Goal: Task Accomplishment & Management: Manage account settings

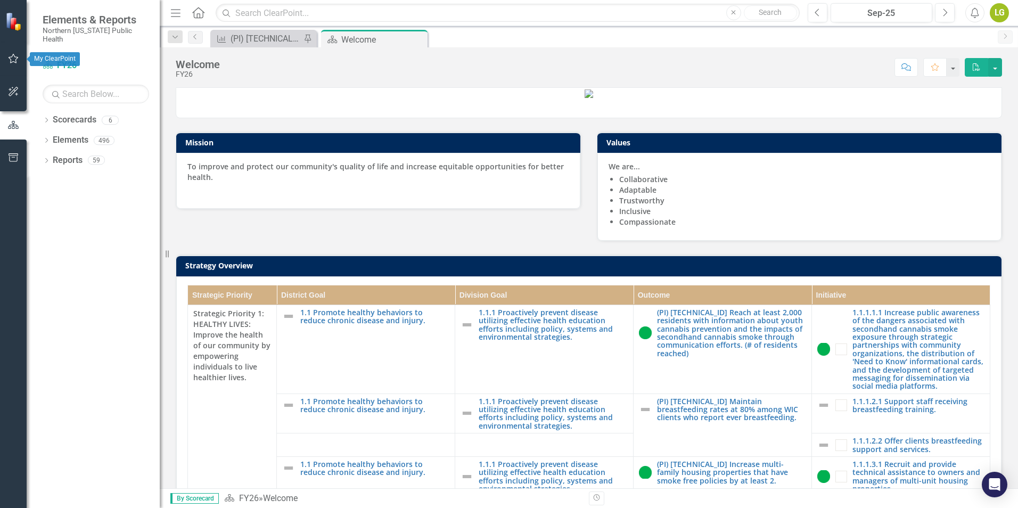
click at [11, 58] on icon "button" at bounding box center [13, 58] width 11 height 9
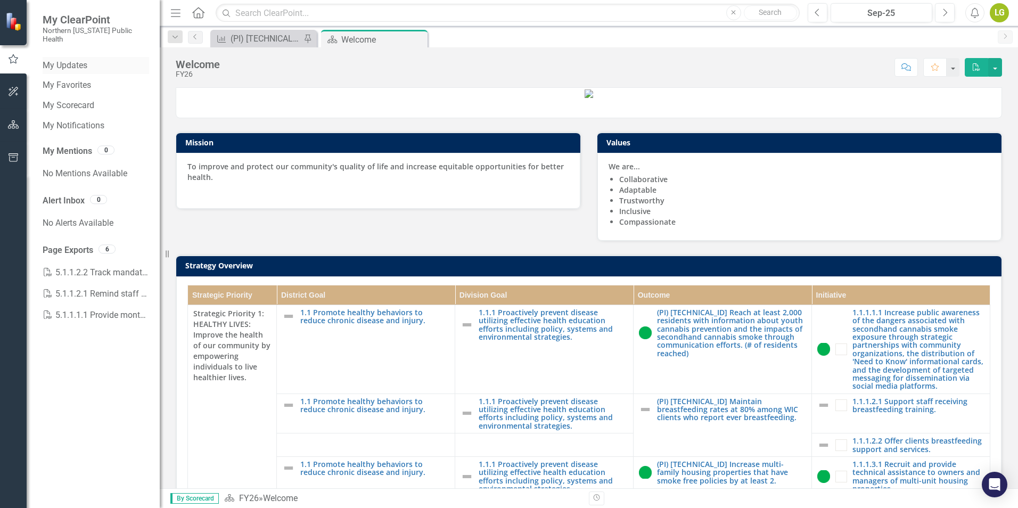
click at [73, 60] on link "My Updates" at bounding box center [96, 66] width 106 height 12
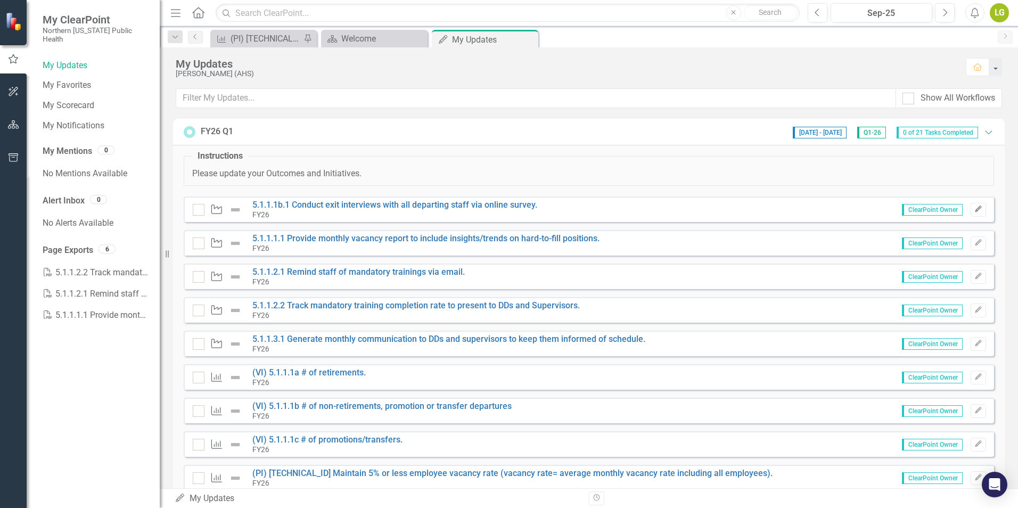
click at [974, 207] on icon "Edit" at bounding box center [978, 209] width 8 height 6
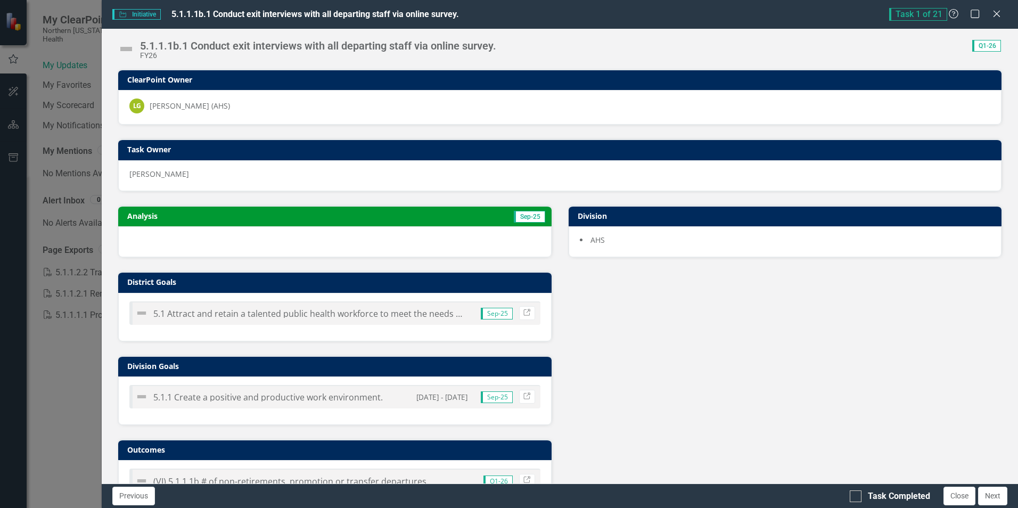
drag, startPoint x: 215, startPoint y: 217, endPoint x: 157, endPoint y: 241, distance: 62.3
click at [157, 241] on div at bounding box center [334, 241] width 433 height 31
click at [159, 234] on div at bounding box center [334, 241] width 433 height 31
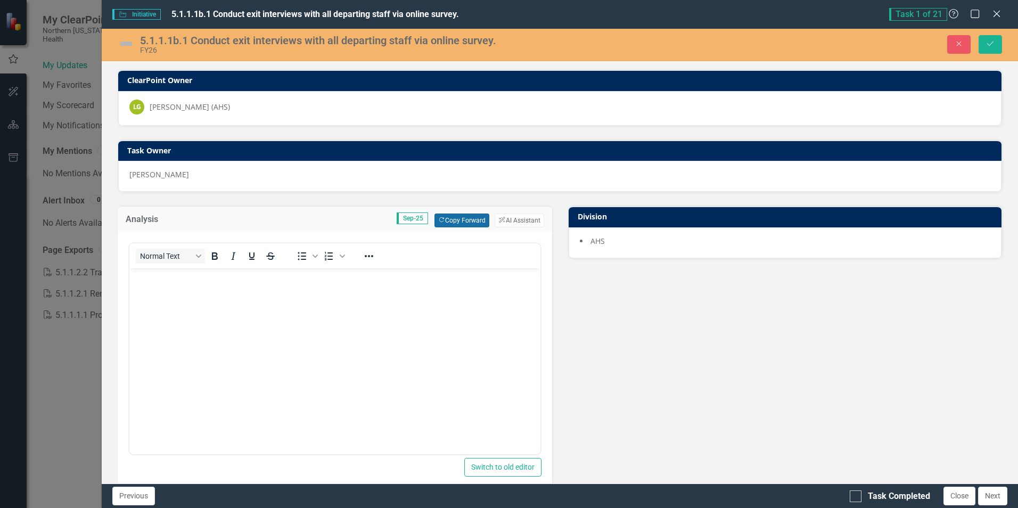
click at [466, 219] on button "Copy Forward Copy Forward" at bounding box center [461, 220] width 55 height 14
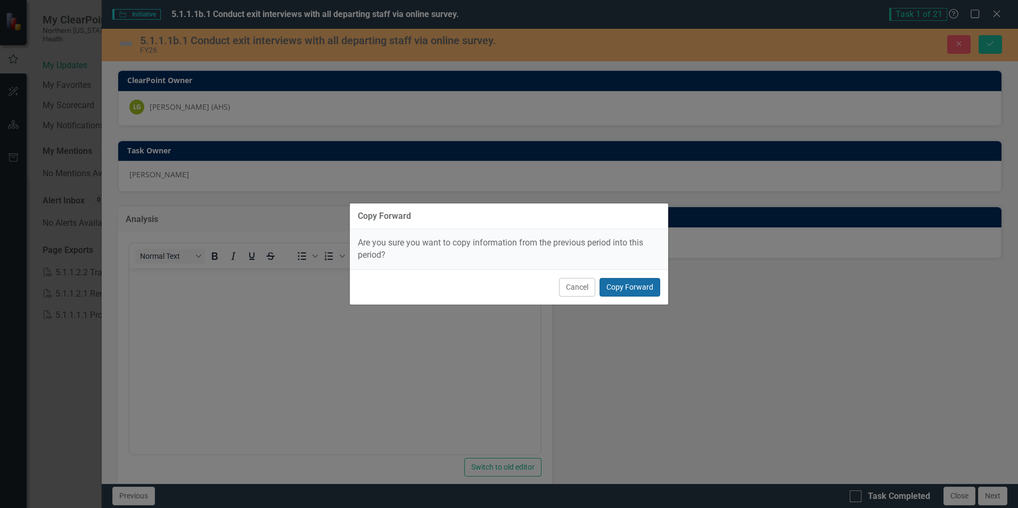
click at [624, 290] on button "Copy Forward" at bounding box center [629, 287] width 61 height 19
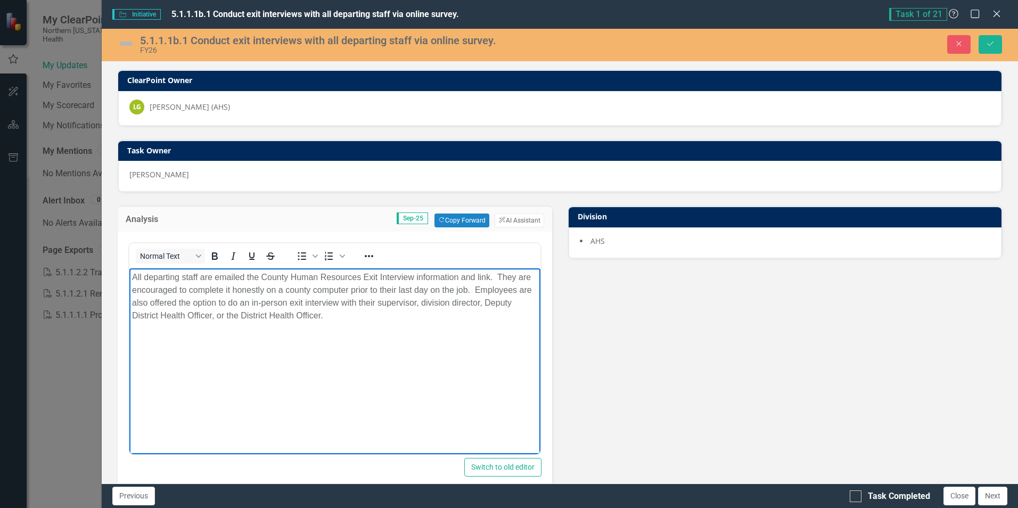
click at [348, 321] on p "All departing staff are emailed the County Human Resources Exit Interview infor…" at bounding box center [334, 296] width 405 height 51
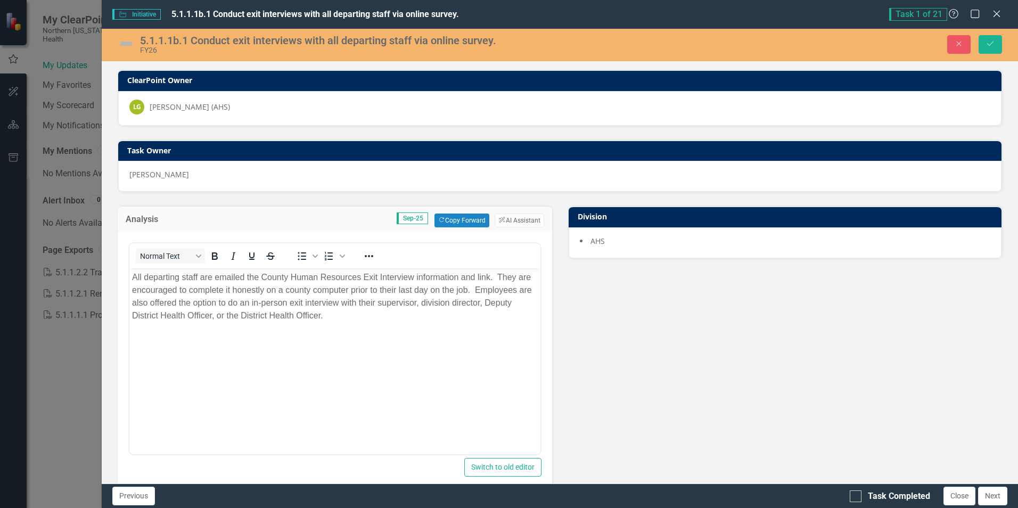
click at [124, 40] on img at bounding box center [126, 43] width 17 height 17
click at [342, 316] on p "All departing staff are emailed the County Human Resources Exit Interview infor…" at bounding box center [334, 296] width 405 height 51
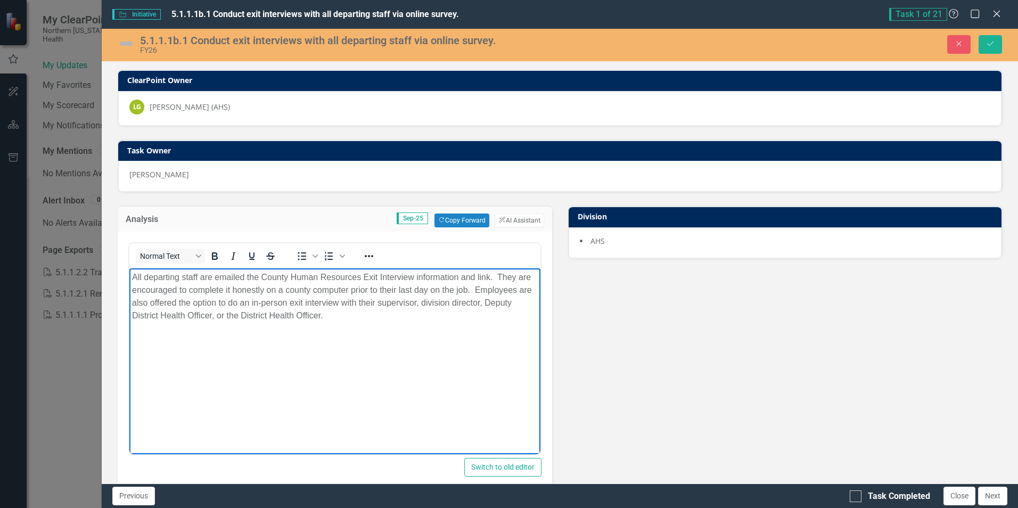
click at [368, 316] on p "All departing staff are emailed the County Human Resources Exit Interview infor…" at bounding box center [334, 296] width 405 height 51
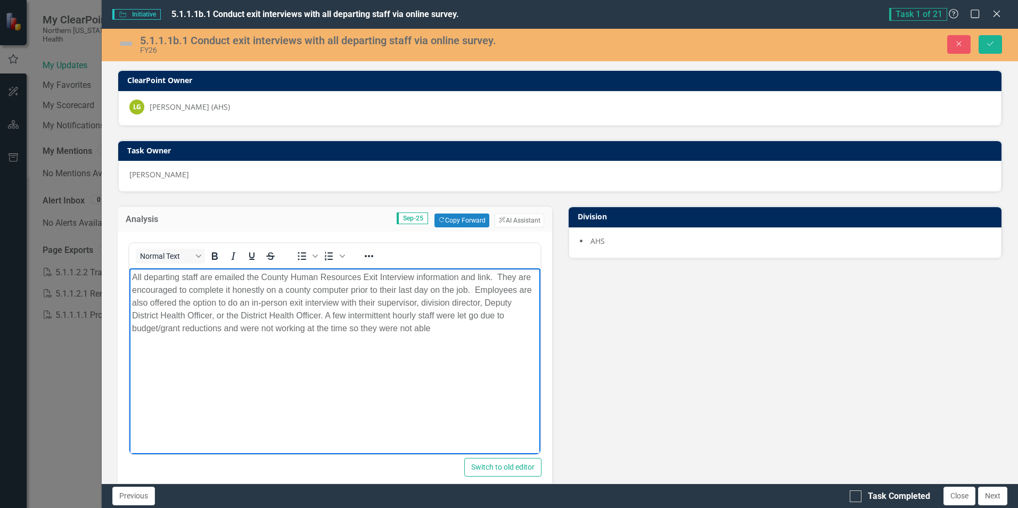
click at [418, 317] on p "All departing staff are emailed the County Human Resources Exit Interview infor…" at bounding box center [334, 303] width 405 height 64
drag, startPoint x: 324, startPoint y: 319, endPoint x: 431, endPoint y: 326, distance: 107.2
click at [431, 326] on p "All departing staff are emailed the County Human Resources Exit Interview infor…" at bounding box center [334, 303] width 405 height 64
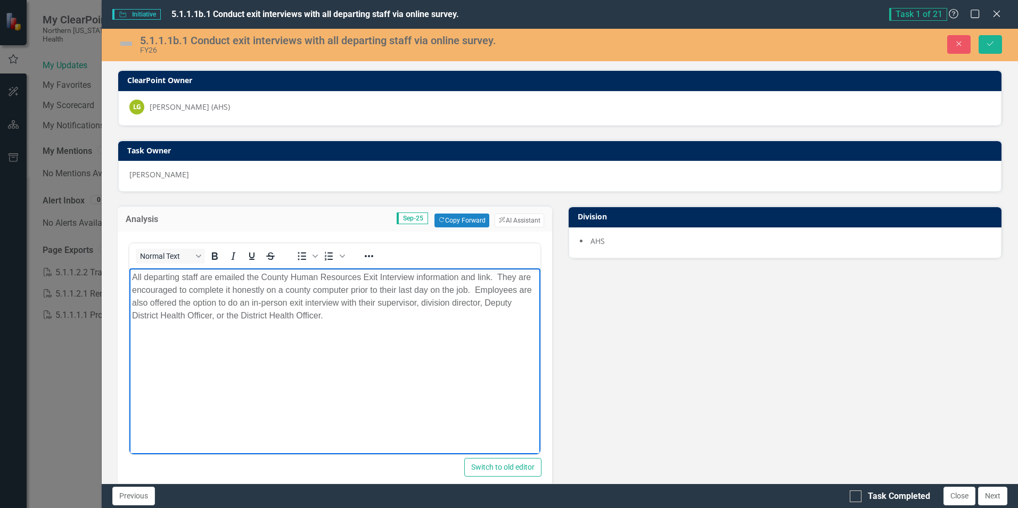
click at [352, 321] on p "All departing staff are emailed the County Human Resources Exit Interview infor…" at bounding box center [334, 296] width 405 height 51
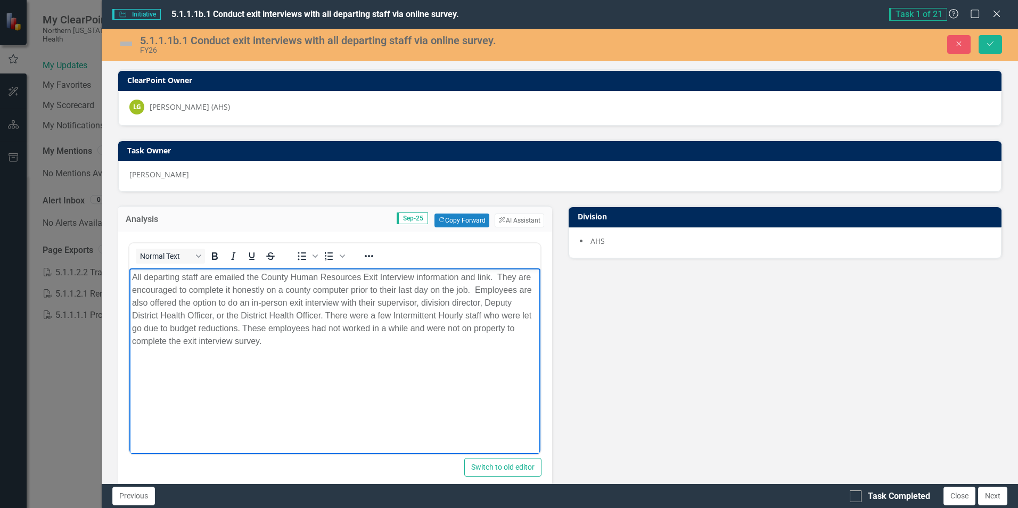
click at [484, 315] on p "All departing staff are emailed the County Human Resources Exit Interview infor…" at bounding box center [334, 309] width 405 height 77
click at [217, 344] on p "All departing staff are emailed the County Human Resources Exit Interview infor…" at bounding box center [334, 309] width 405 height 77
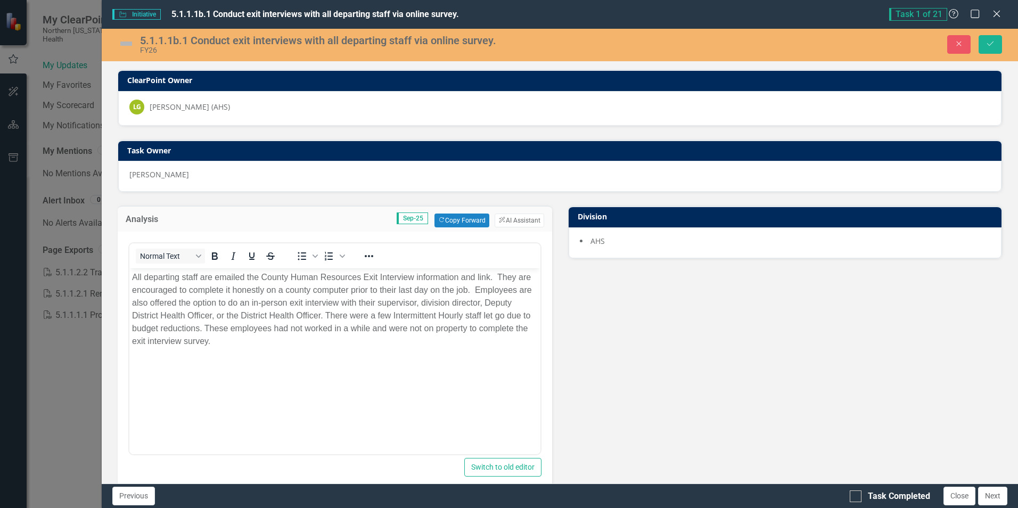
click at [125, 42] on img at bounding box center [126, 43] width 17 height 17
click at [125, 44] on img at bounding box center [126, 43] width 17 height 17
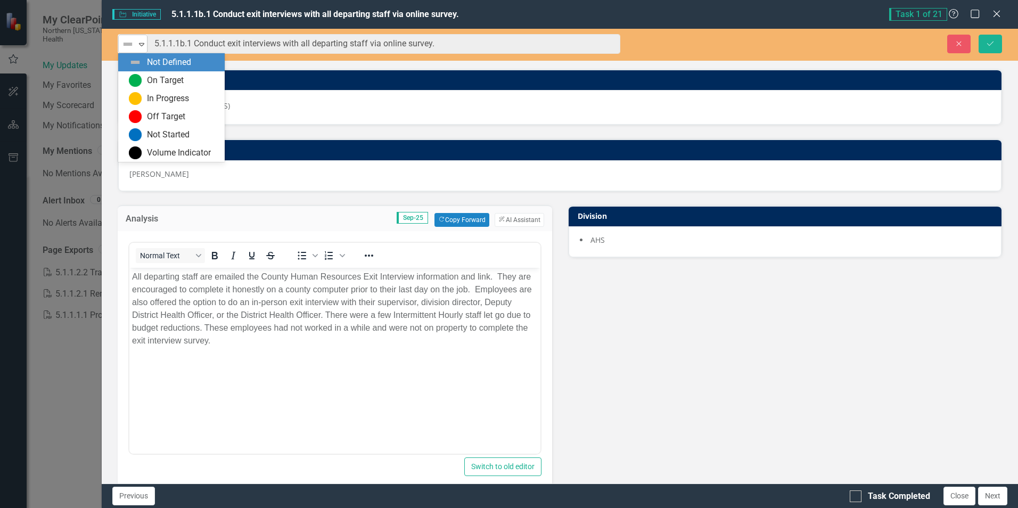
click at [141, 44] on icon "Expand" at bounding box center [141, 44] width 11 height 9
click at [142, 76] on div "On Target" at bounding box center [173, 80] width 89 height 13
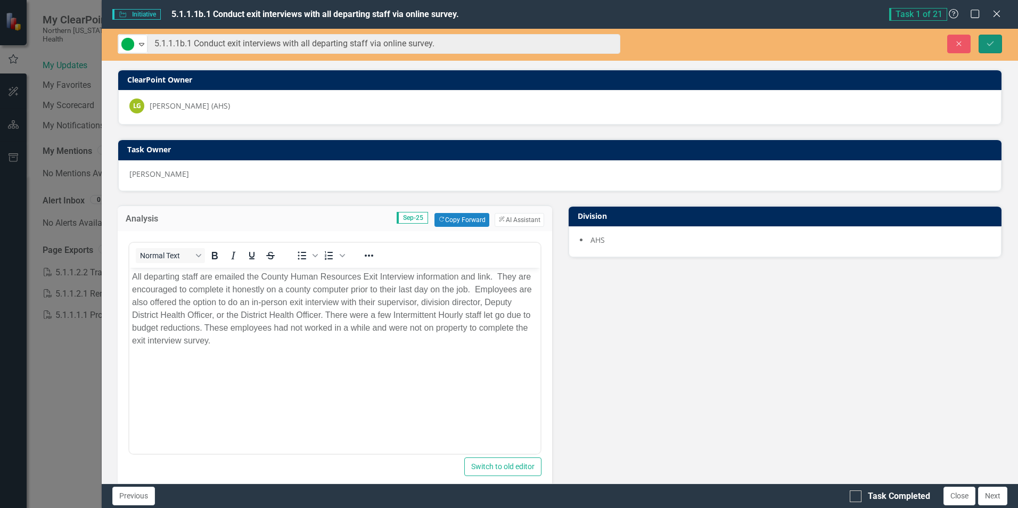
click at [988, 46] on icon "Save" at bounding box center [990, 43] width 10 height 7
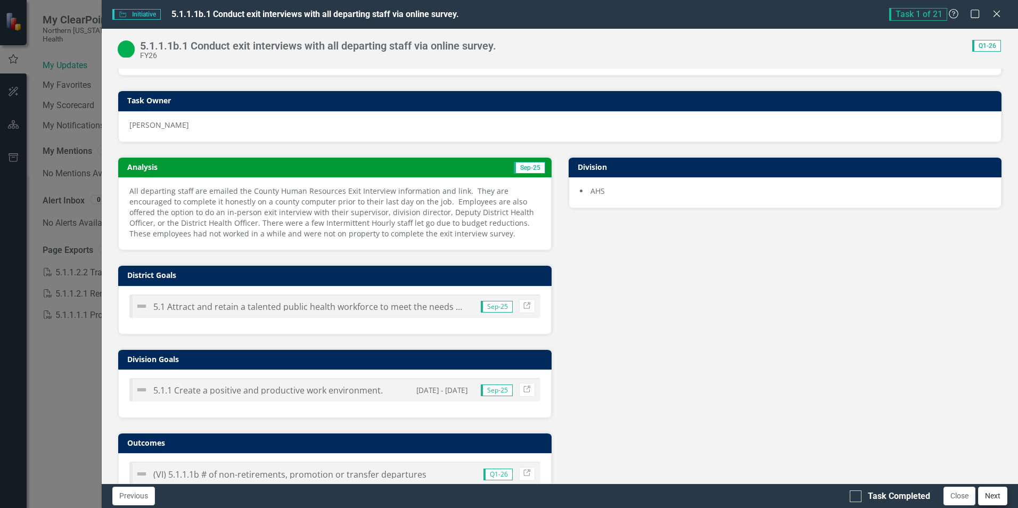
scroll to position [25, 0]
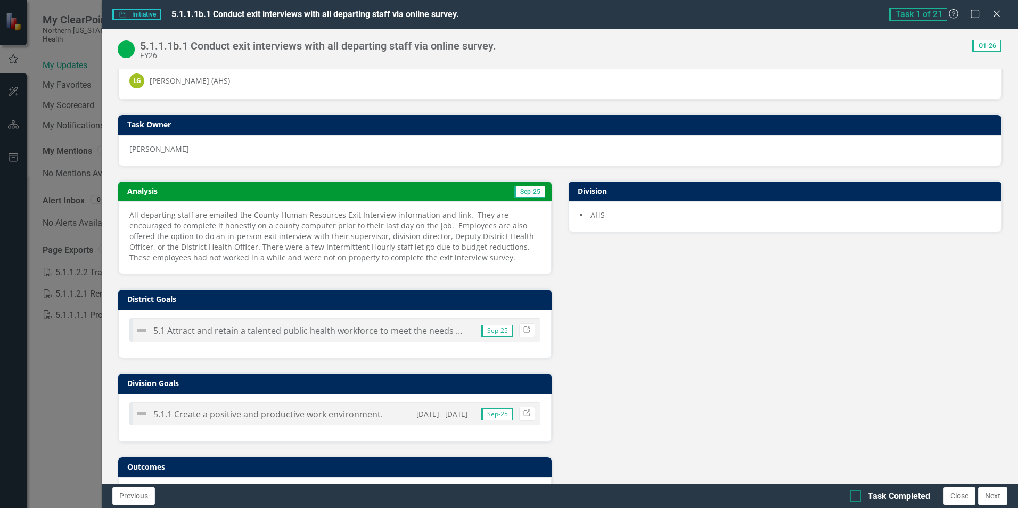
click at [855, 495] on input "Task Completed" at bounding box center [852, 493] width 7 height 7
checkbox input "true"
click at [1002, 497] on button "Next" at bounding box center [992, 495] width 29 height 19
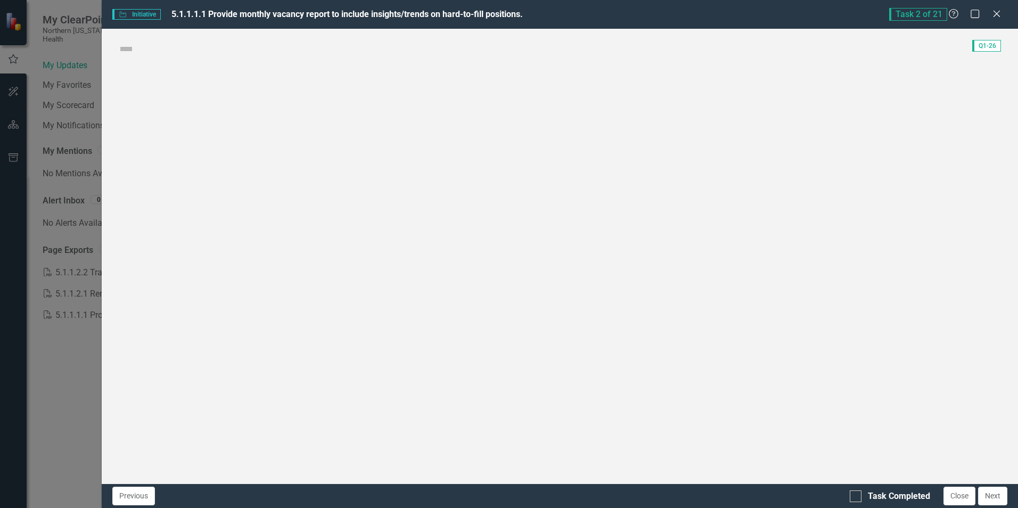
checkbox input "true"
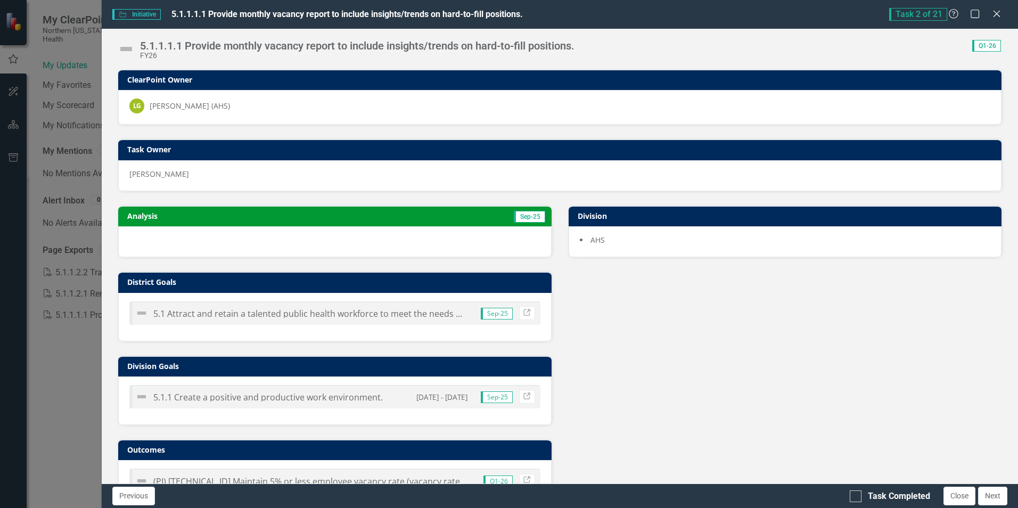
click at [385, 215] on td "Sep-25" at bounding box center [437, 217] width 217 height 16
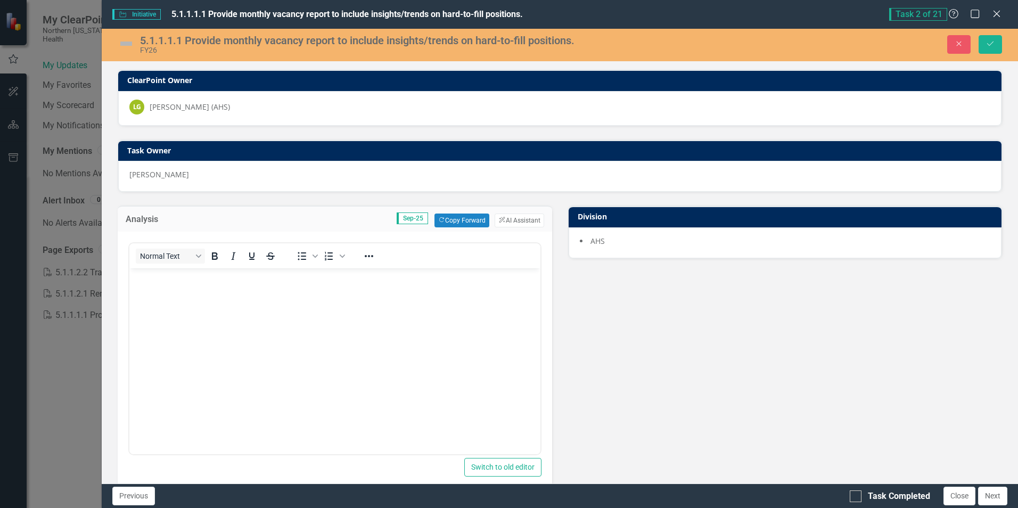
scroll to position [0, 0]
click at [458, 220] on button "Copy Forward Copy Forward" at bounding box center [461, 220] width 55 height 14
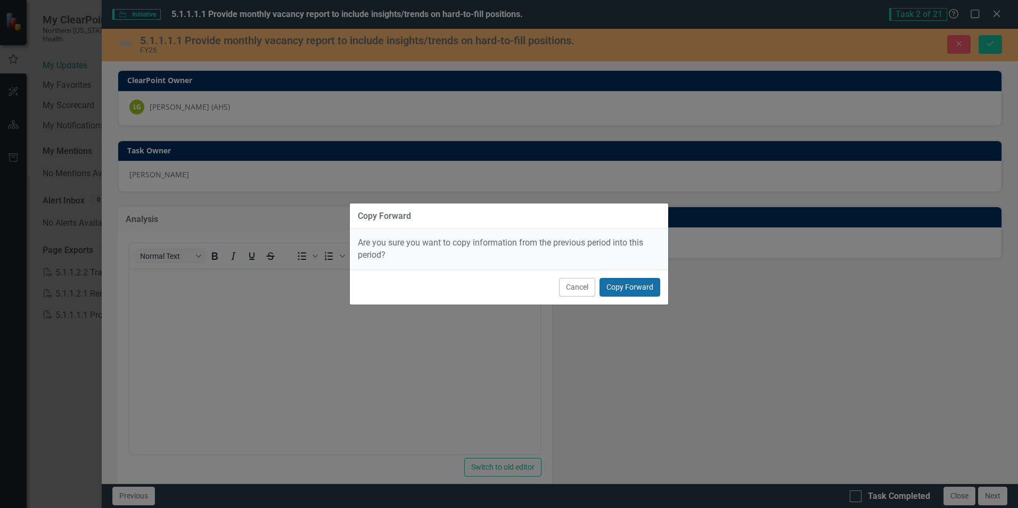
click at [640, 288] on button "Copy Forward" at bounding box center [629, 287] width 61 height 19
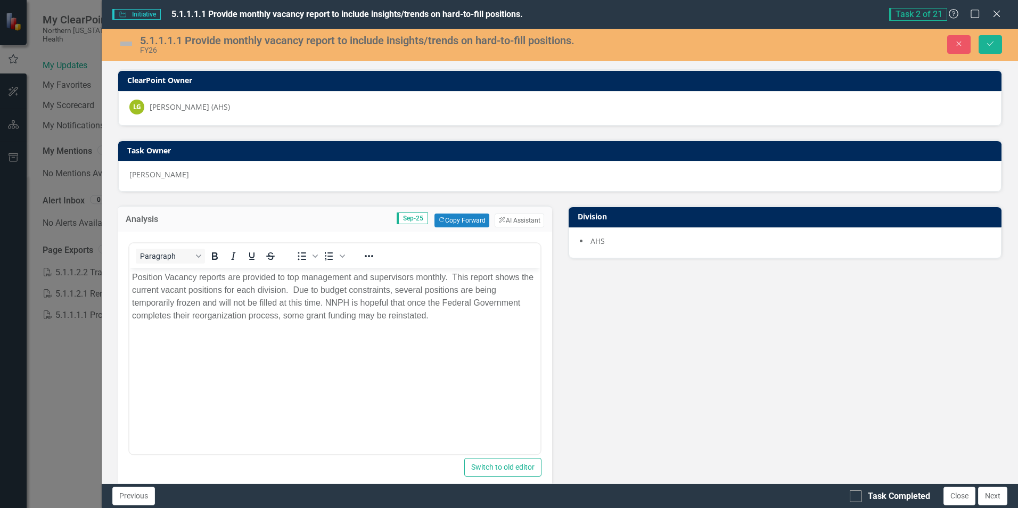
click at [446, 320] on p "Position Vacancy reports are provided to top management and supervisors monthly…" at bounding box center [334, 296] width 405 height 51
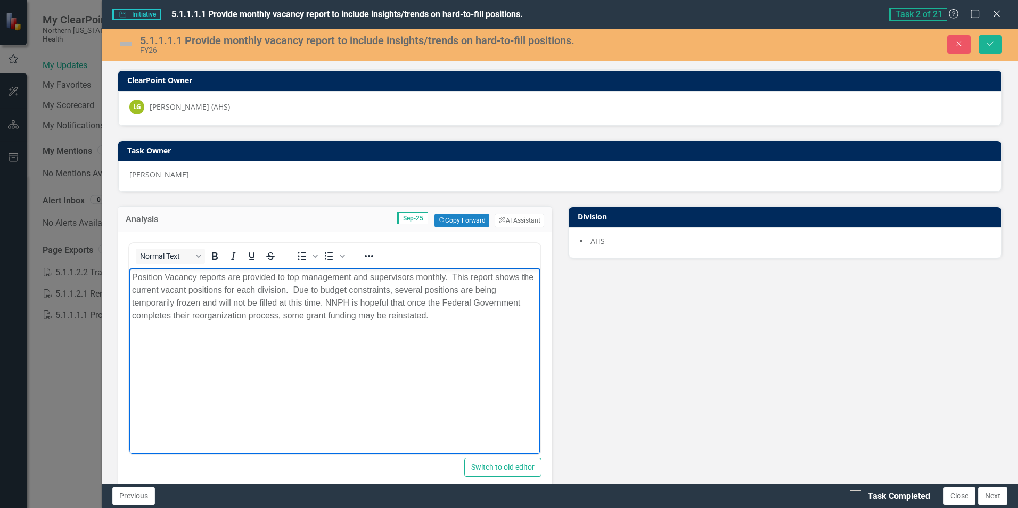
click at [443, 319] on p "Position Vacancy reports are provided to top management and supervisors monthly…" at bounding box center [334, 296] width 405 height 51
click at [460, 320] on p "Position Vacancy reports are provided to top management and supervisors monthly…" at bounding box center [334, 296] width 405 height 51
click at [463, 314] on p "Position Vacancy reports are provided to top management and supervisors monthly…" at bounding box center [334, 296] width 405 height 51
click at [439, 315] on p "Position Vacancy reports are provided to top management and supervisors monthly…" at bounding box center [334, 296] width 405 height 51
click at [449, 315] on p "Position Vacancy reports are provided to top management and supervisors monthly…" at bounding box center [334, 296] width 405 height 51
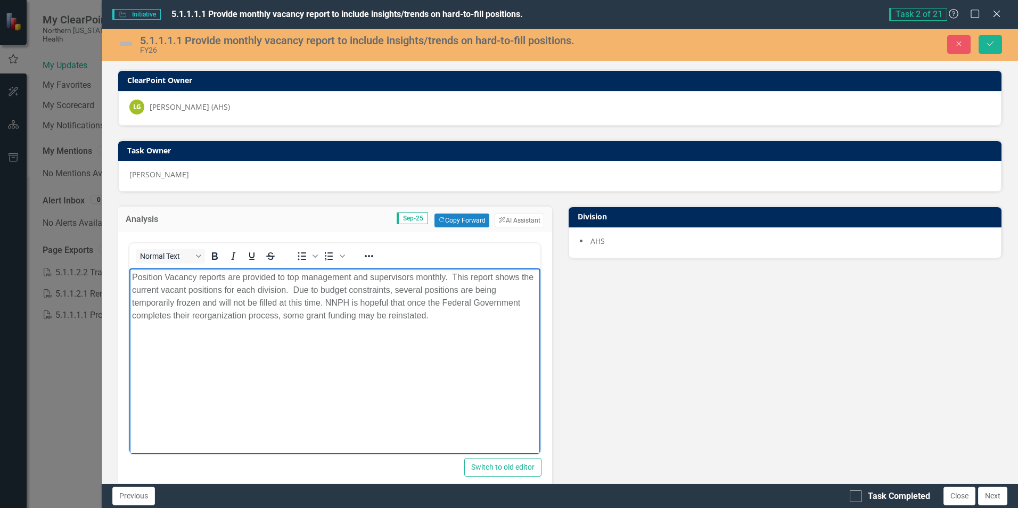
click at [459, 311] on p "Position Vacancy reports are provided to top management and supervisors monthly…" at bounding box center [334, 296] width 405 height 51
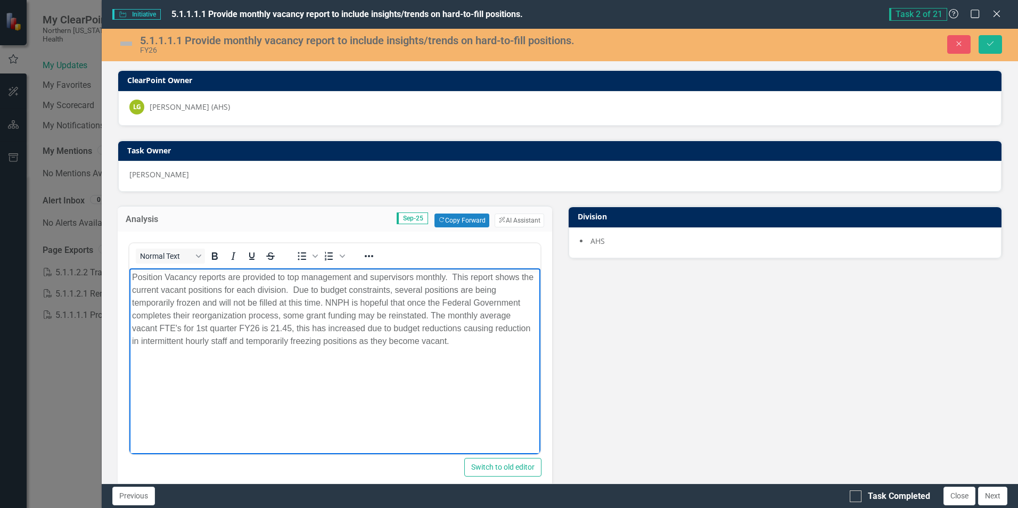
click at [460, 329] on p "Position Vacancy reports are provided to top management and supervisors monthly…" at bounding box center [334, 309] width 405 height 77
click at [391, 339] on p "Position Vacancy reports are provided to top management and supervisors monthly…" at bounding box center [334, 309] width 405 height 77
click at [440, 361] on body "Position Vacancy reports are provided to top management and supervisors monthly…" at bounding box center [334, 348] width 410 height 160
click at [129, 39] on img at bounding box center [126, 43] width 17 height 17
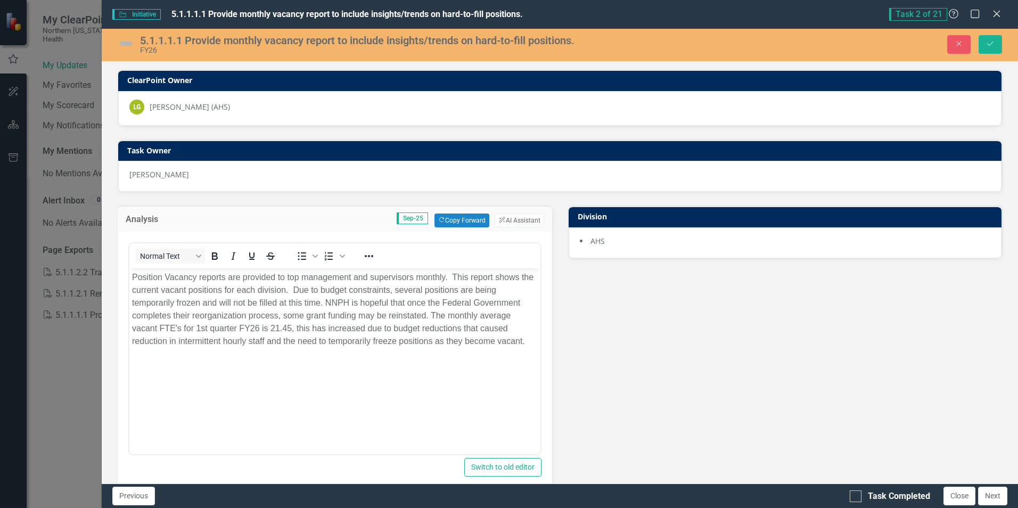
click at [125, 41] on img at bounding box center [126, 43] width 17 height 17
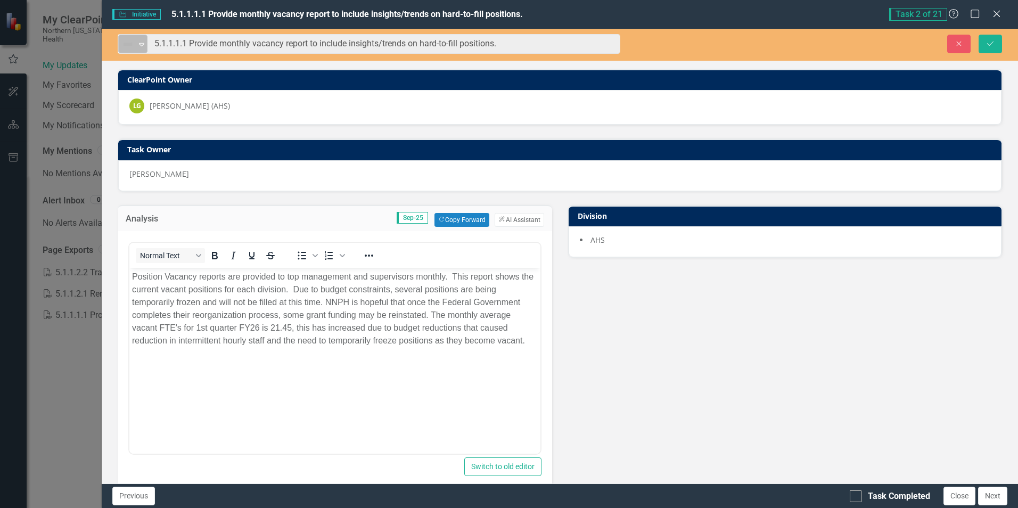
click at [140, 44] on icon at bounding box center [141, 44] width 5 height 3
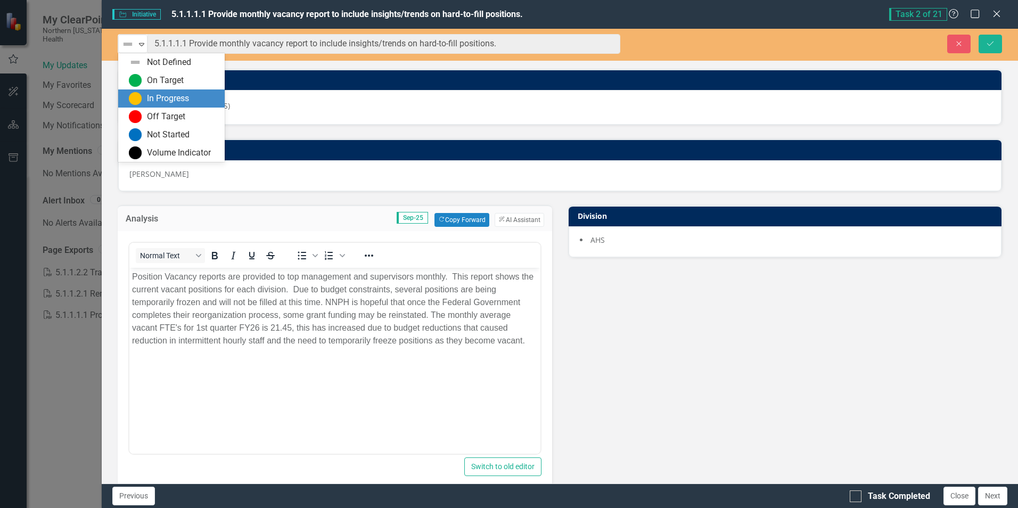
click at [135, 95] on img at bounding box center [135, 98] width 13 height 13
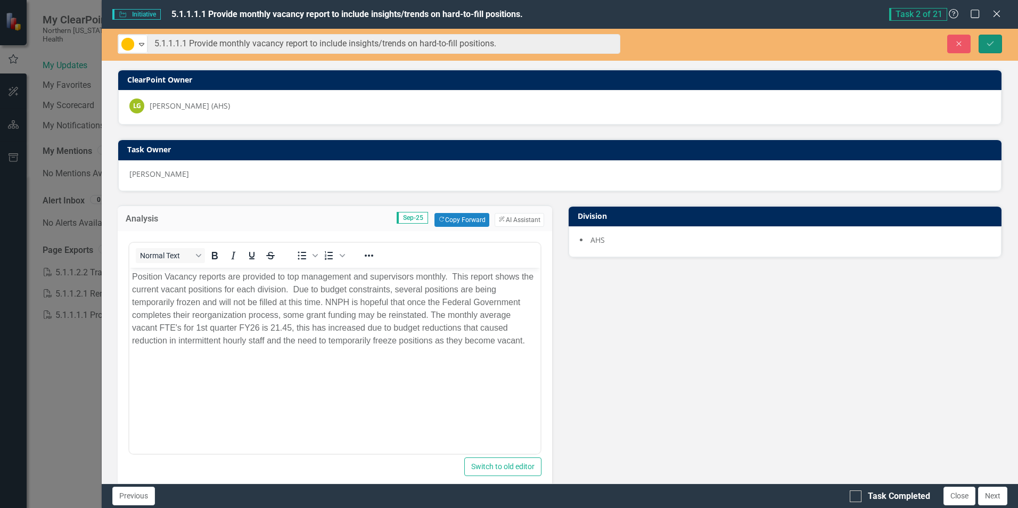
click at [995, 40] on button "Save" at bounding box center [989, 44] width 23 height 19
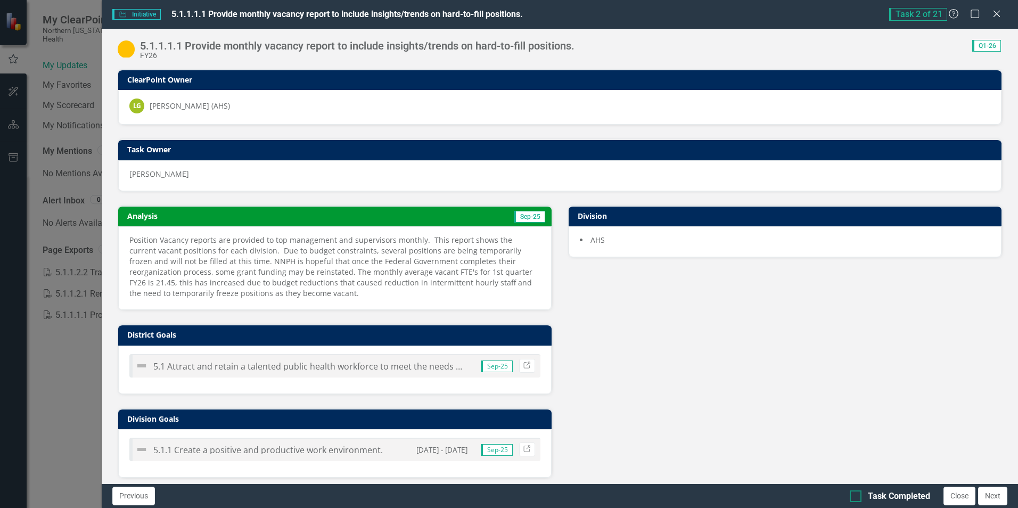
click at [853, 494] on input "Task Completed" at bounding box center [852, 493] width 7 height 7
checkbox input "true"
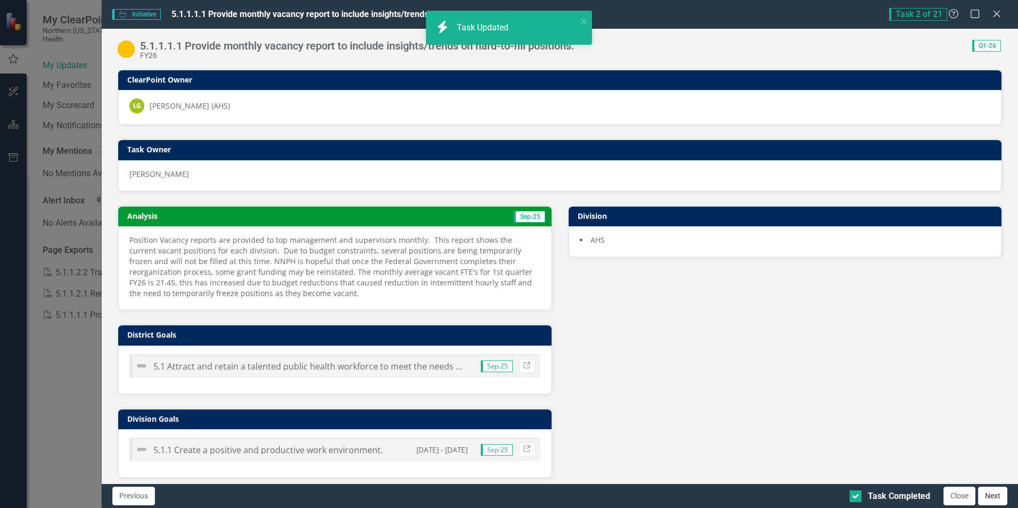
click at [989, 498] on button "Next" at bounding box center [992, 495] width 29 height 19
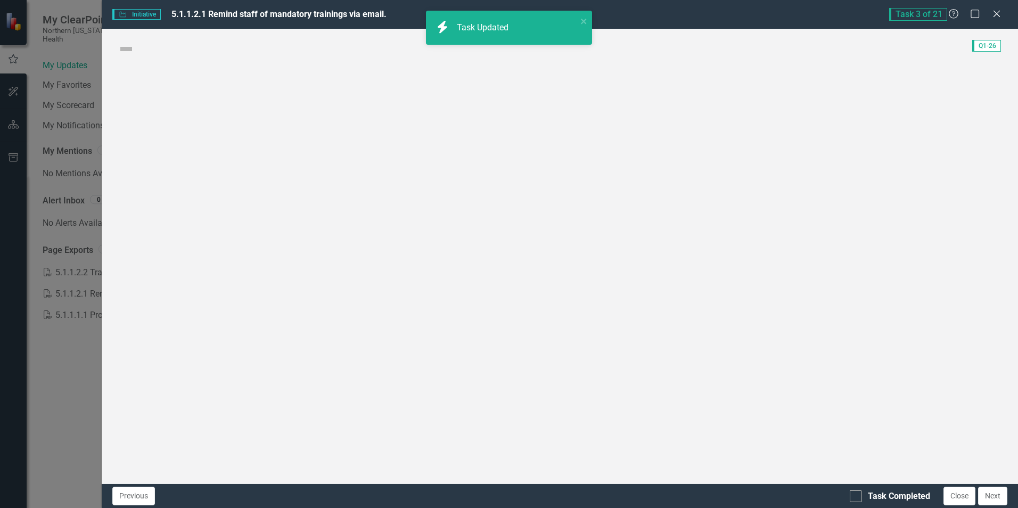
checkbox input "true"
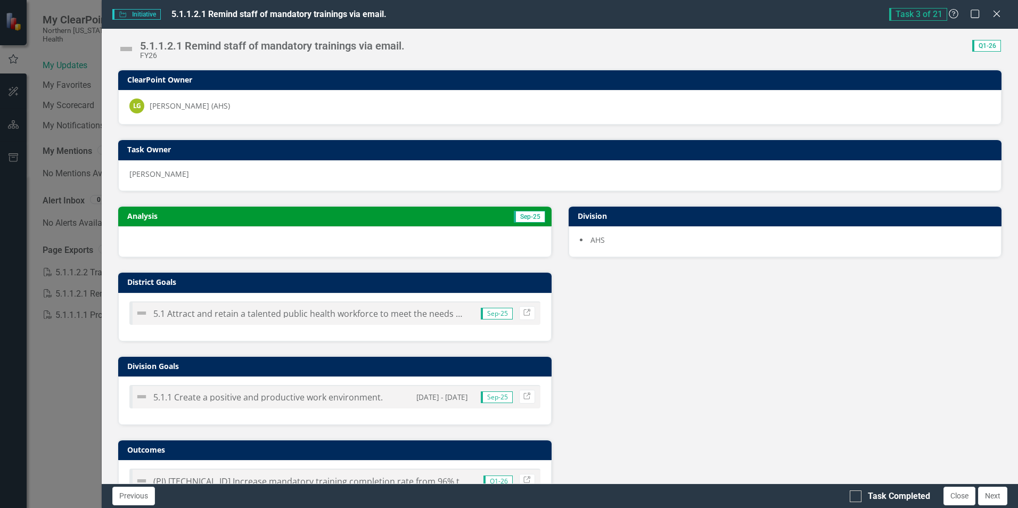
click at [188, 218] on h3 "Analysis" at bounding box center [228, 216] width 202 height 8
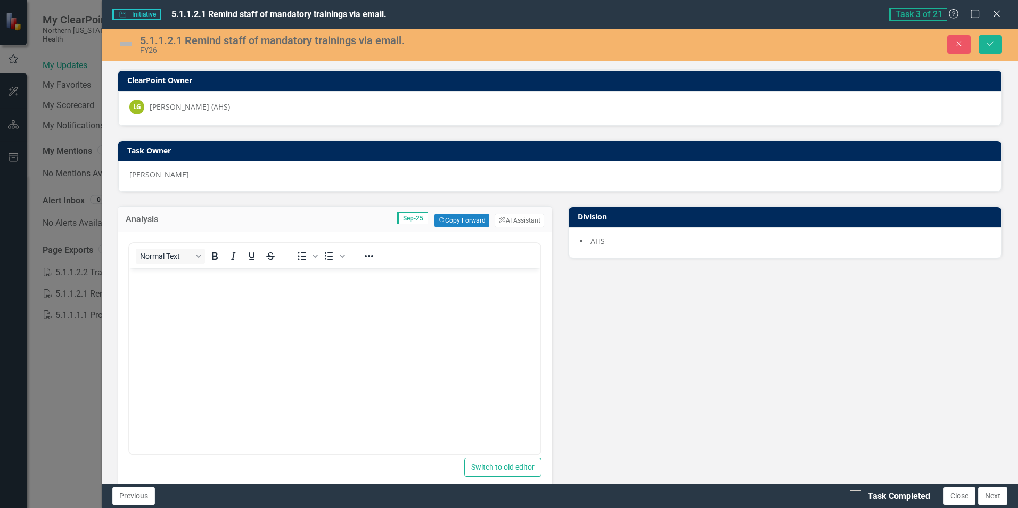
click at [151, 278] on p "Rich Text Area. Press ALT-0 for help." at bounding box center [334, 277] width 405 height 13
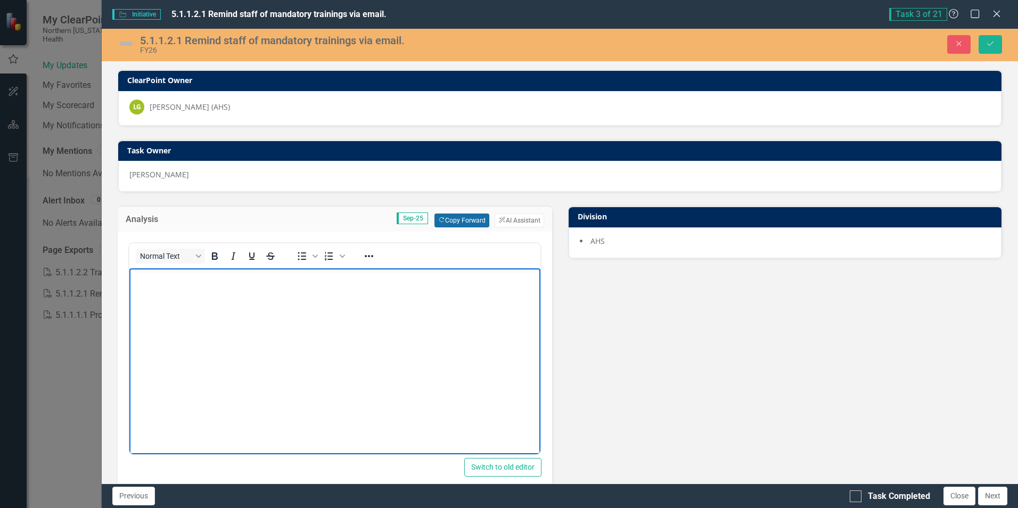
click at [460, 215] on button "Copy Forward Copy Forward" at bounding box center [461, 220] width 55 height 14
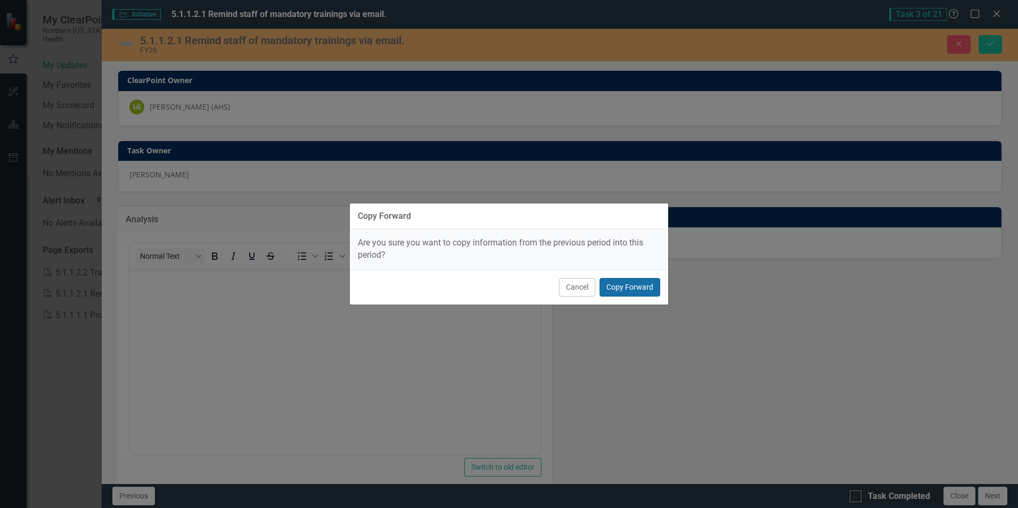
click at [625, 280] on button "Copy Forward" at bounding box center [629, 287] width 61 height 19
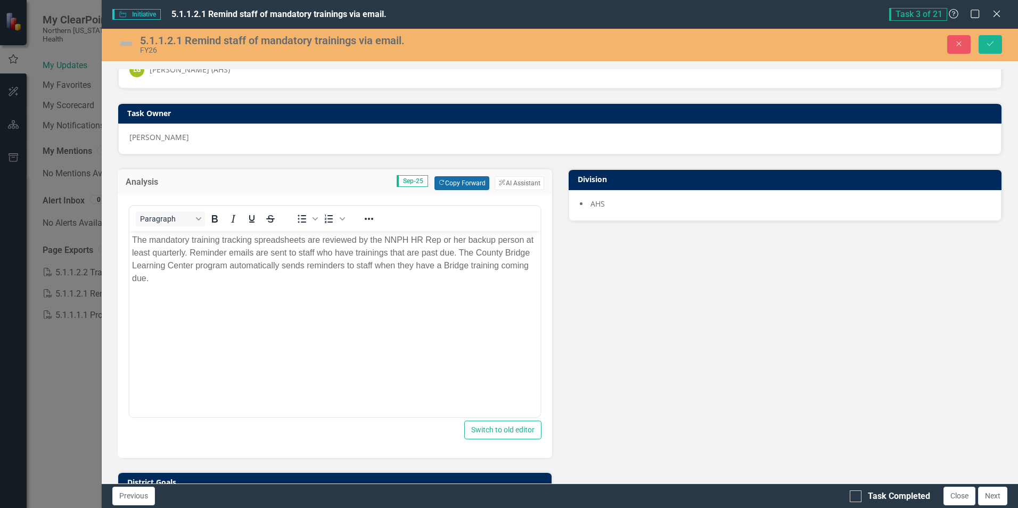
scroll to position [53, 0]
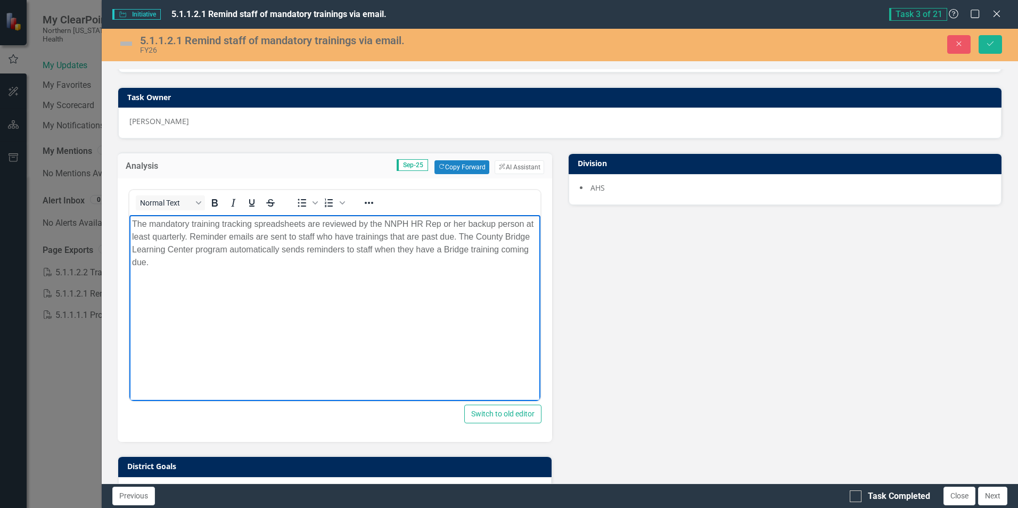
click at [186, 262] on p "The mandatory training tracking spreadsheets are reviewed by the NNPH HR Rep or…" at bounding box center [334, 243] width 405 height 51
click at [240, 263] on p "The mandatory training tracking spreadsheets are reviewed by the NNPH HR Rep or…" at bounding box center [334, 243] width 405 height 51
click at [427, 262] on p "The mandatory training tracking spreadsheets are reviewed by the NNPH HR Rep or…" at bounding box center [334, 243] width 405 height 51
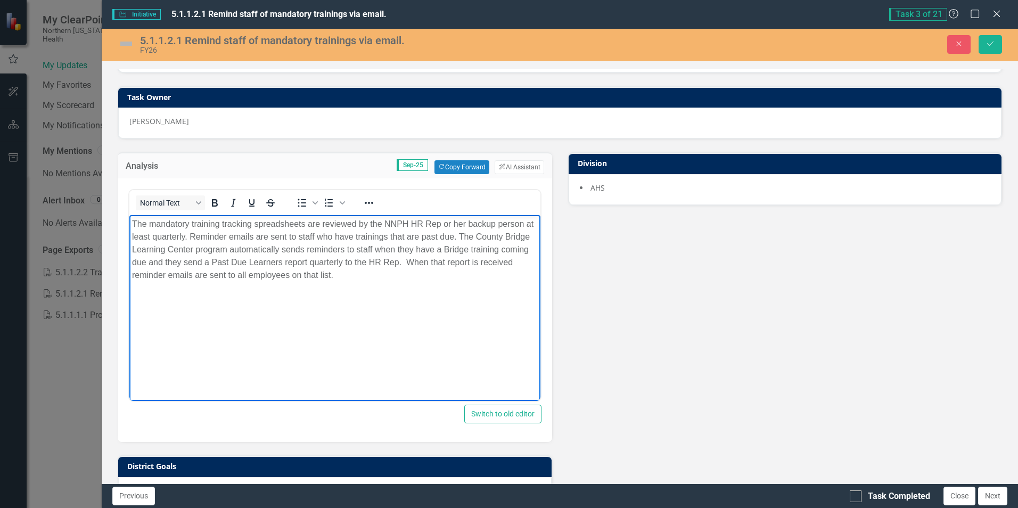
click at [126, 40] on img at bounding box center [126, 43] width 17 height 17
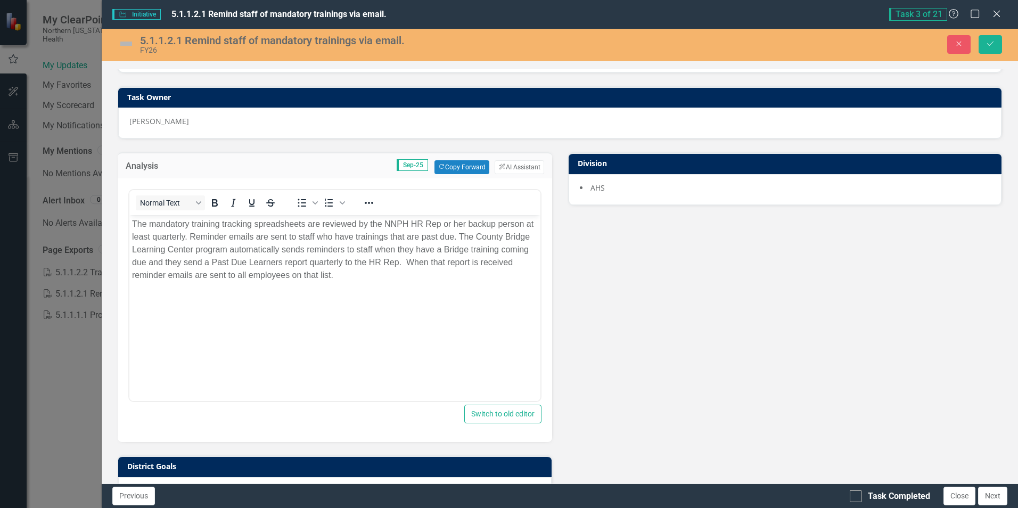
click at [126, 40] on img at bounding box center [126, 43] width 17 height 17
click at [126, 41] on img at bounding box center [126, 43] width 17 height 17
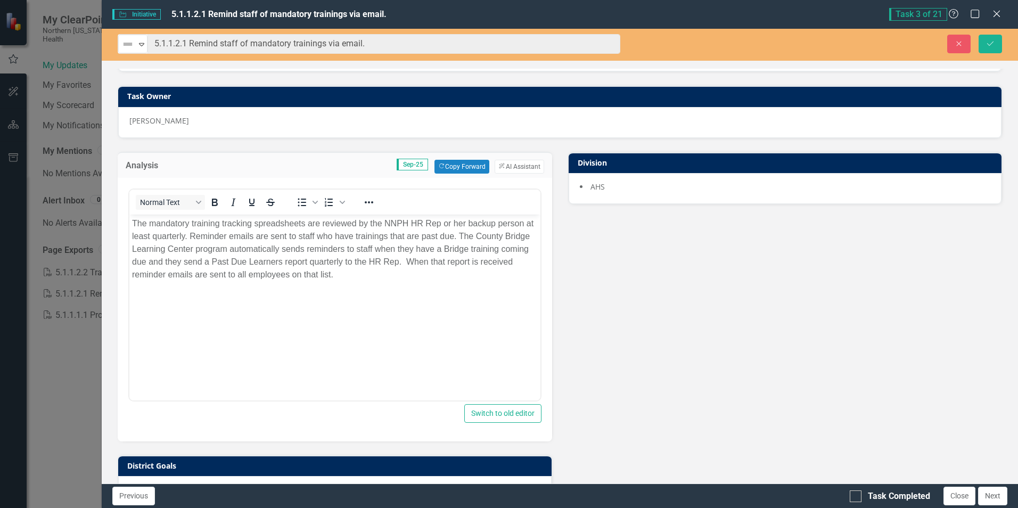
click at [416, 276] on p "The mandatory training tracking spreadsheets are reviewed by the NNPH HR Rep or…" at bounding box center [334, 249] width 405 height 64
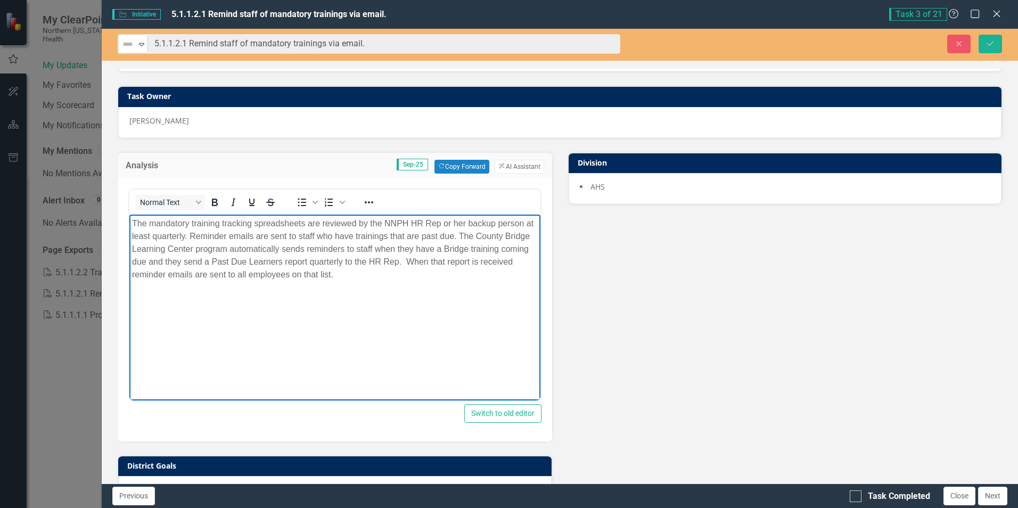
click at [402, 275] on p "The mandatory training tracking spreadsheets are reviewed by the NNPH HR Rep or…" at bounding box center [334, 249] width 405 height 64
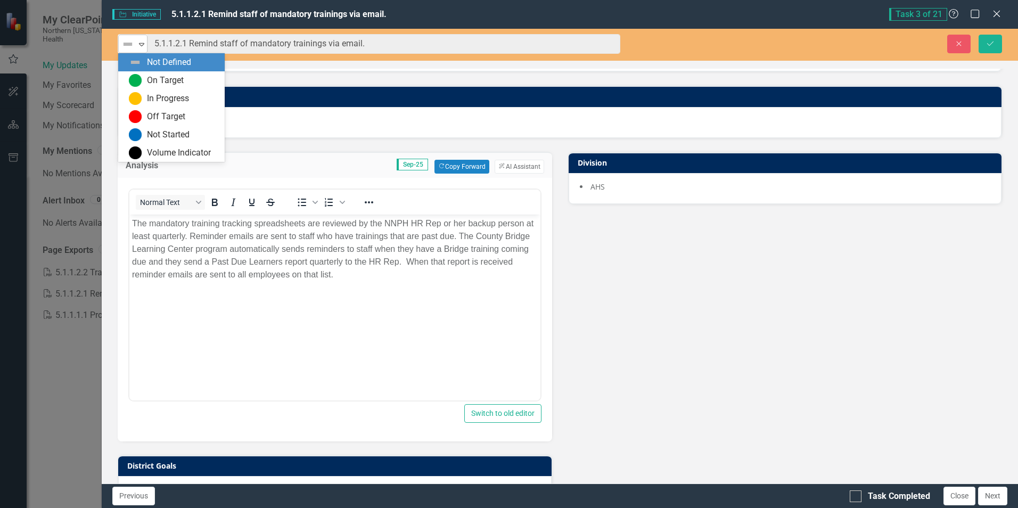
click at [142, 44] on icon "Expand" at bounding box center [141, 44] width 11 height 9
click at [131, 85] on img at bounding box center [135, 80] width 13 height 13
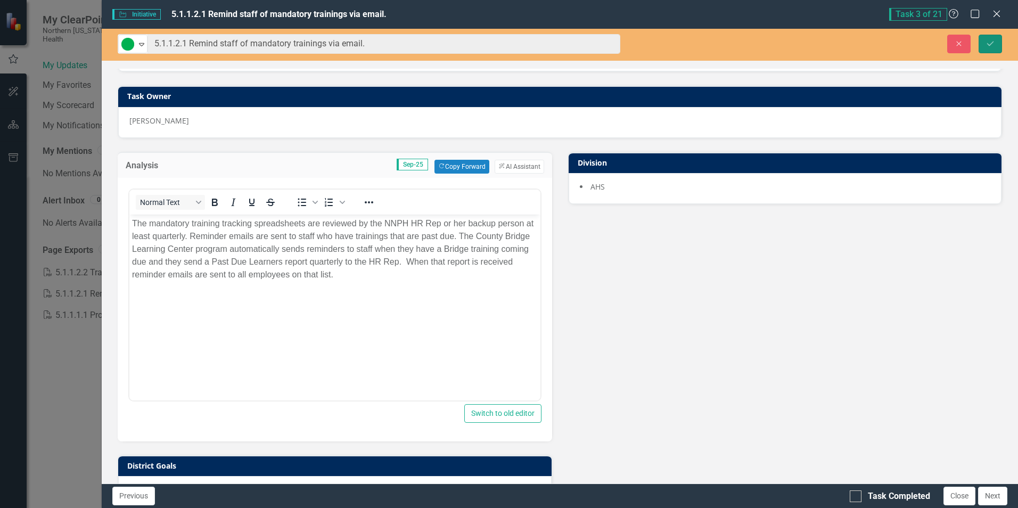
click at [992, 43] on icon "submit" at bounding box center [990, 43] width 6 height 4
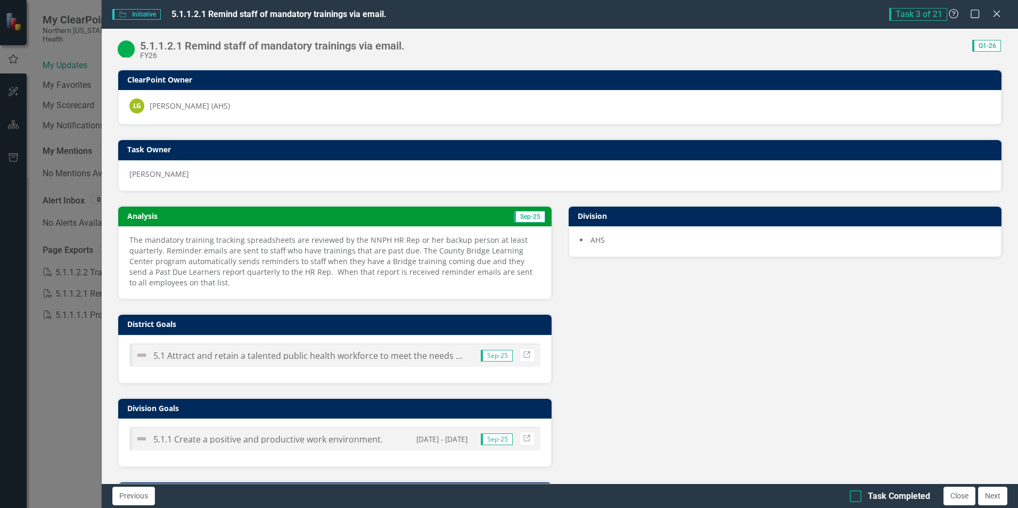
click at [854, 496] on input "Task Completed" at bounding box center [852, 493] width 7 height 7
checkbox input "true"
click at [995, 497] on button "Next" at bounding box center [992, 495] width 29 height 19
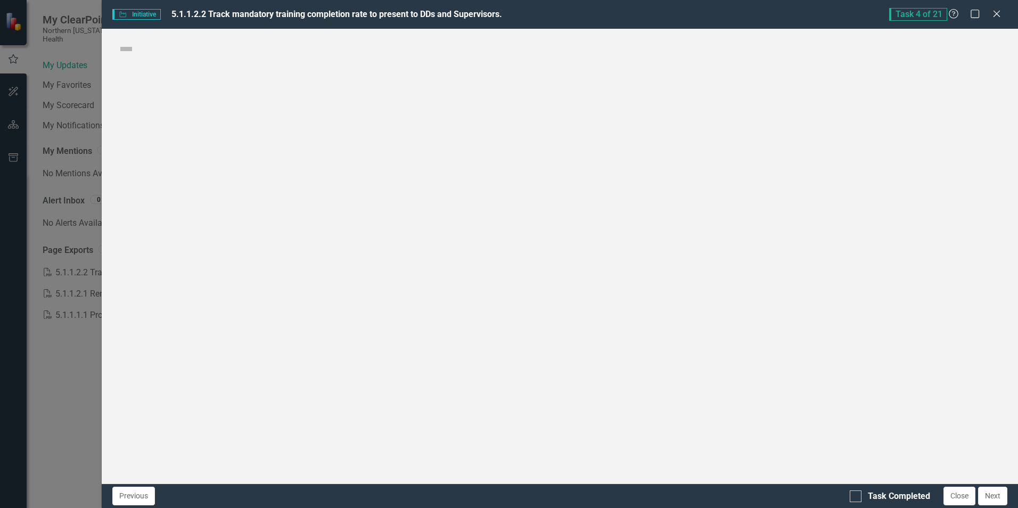
checkbox input "true"
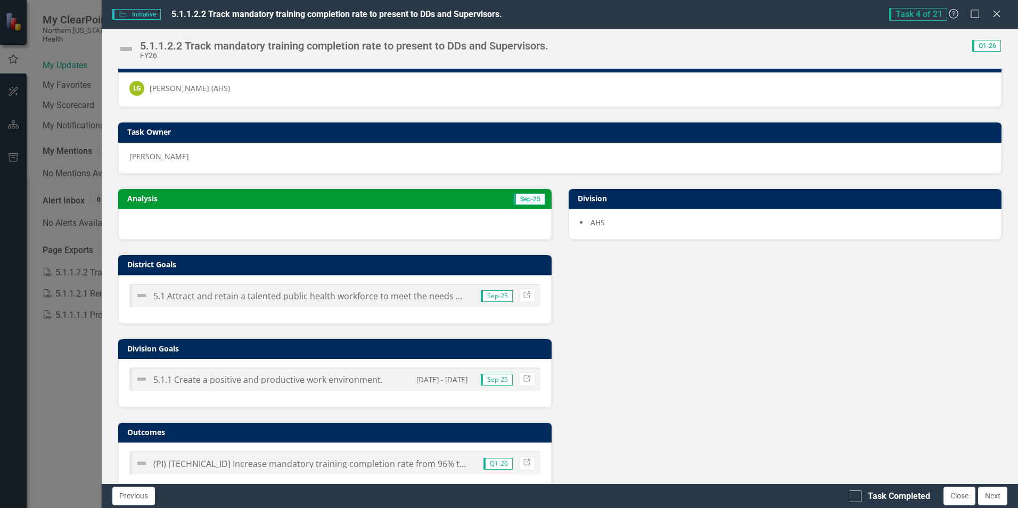
scroll to position [0, 0]
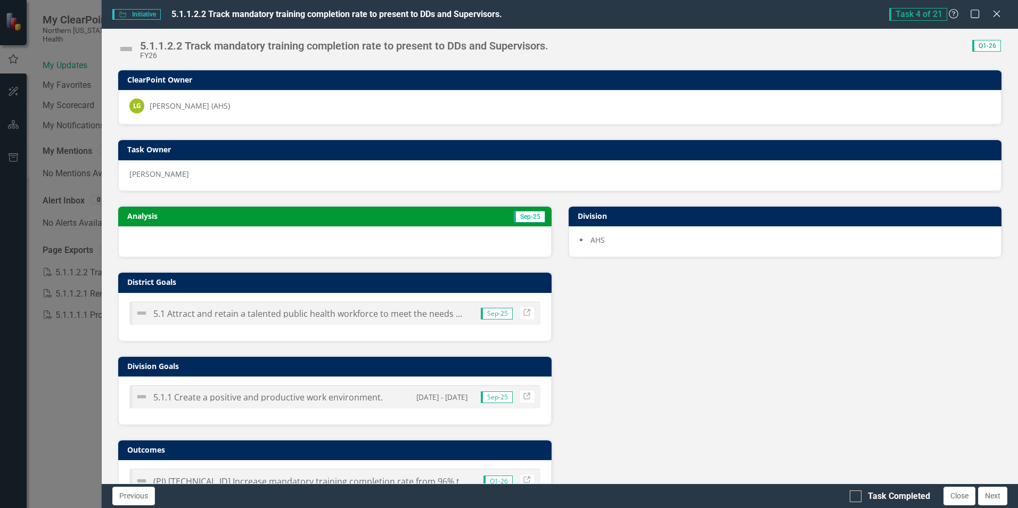
click at [471, 213] on td "Sep-25" at bounding box center [437, 217] width 217 height 16
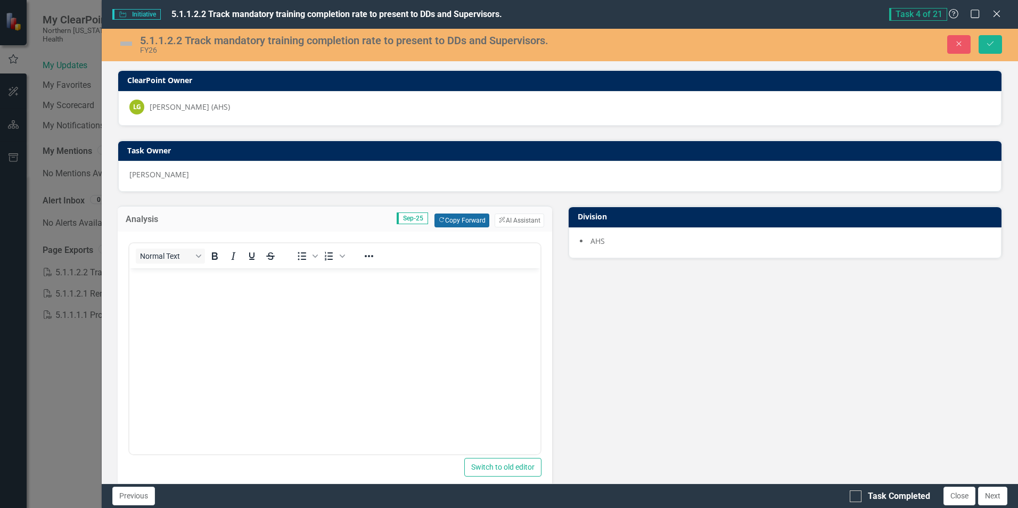
click at [466, 218] on button "Copy Forward Copy Forward" at bounding box center [461, 220] width 55 height 14
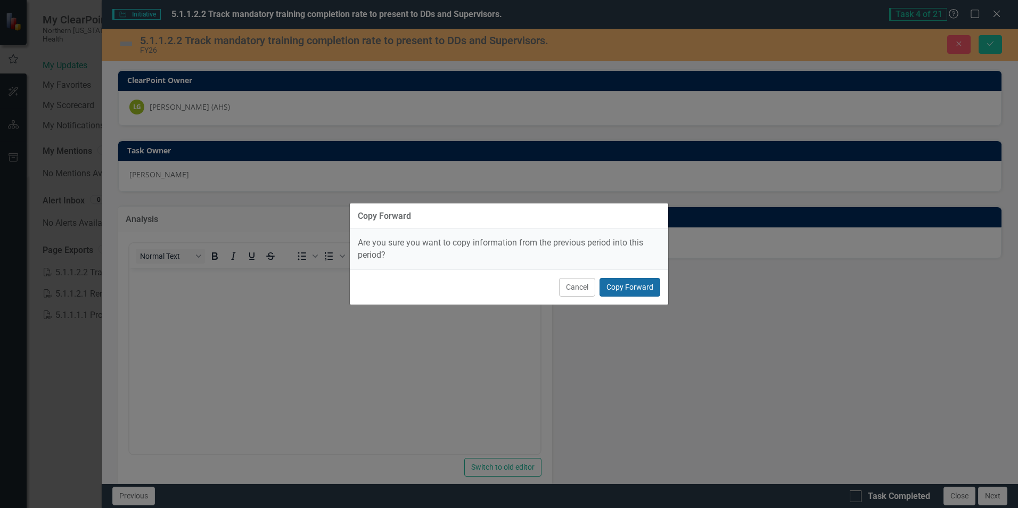
click at [623, 286] on button "Copy Forward" at bounding box center [629, 287] width 61 height 19
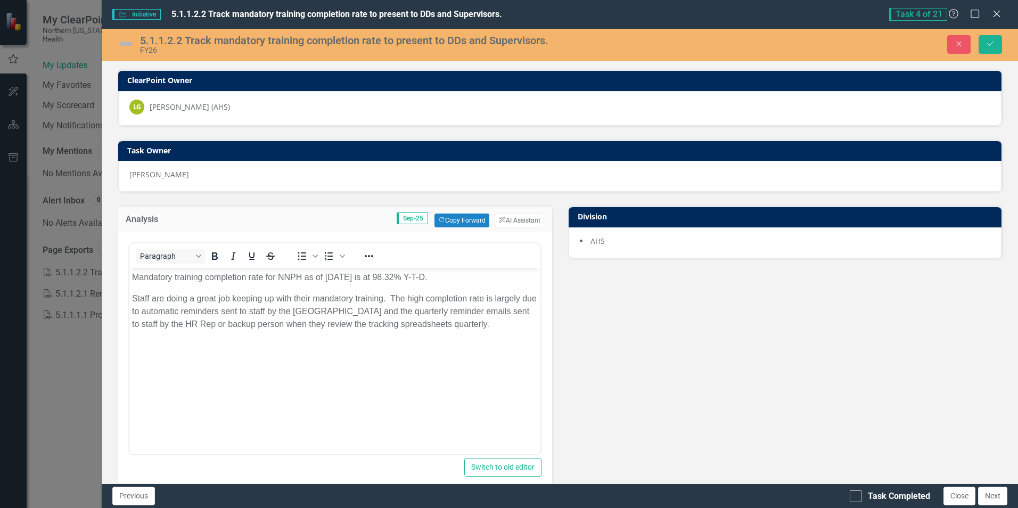
click at [327, 276] on p "Mandatory training completion rate for NNPH as of [DATE] is at 98.32% Y-T-D." at bounding box center [334, 277] width 405 height 13
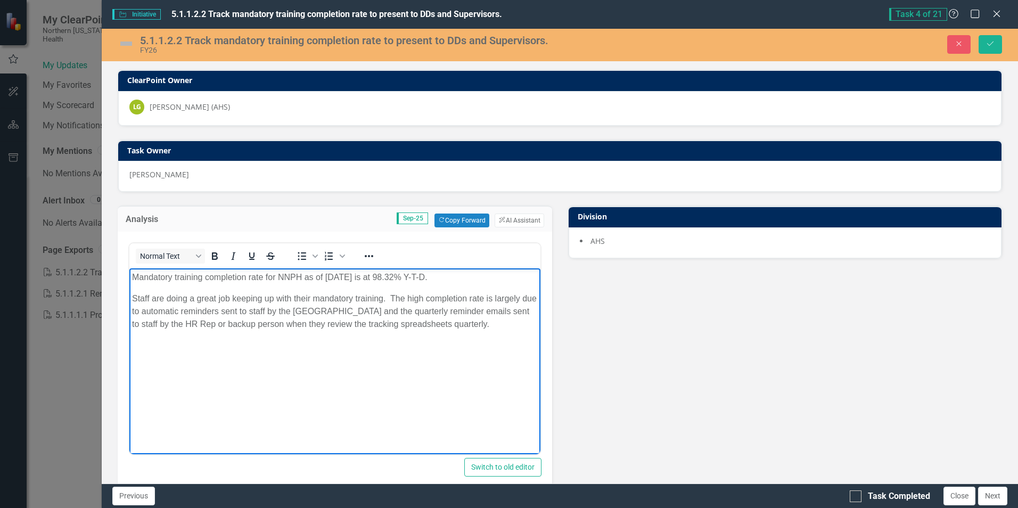
click at [324, 277] on p "Mandatory training completion rate for NNPH as of [DATE] is at 98.32% Y-T-D." at bounding box center [334, 277] width 405 height 13
click at [513, 323] on p "Staff are doing a great job keeping up with their mandatory training. The high …" at bounding box center [334, 311] width 405 height 38
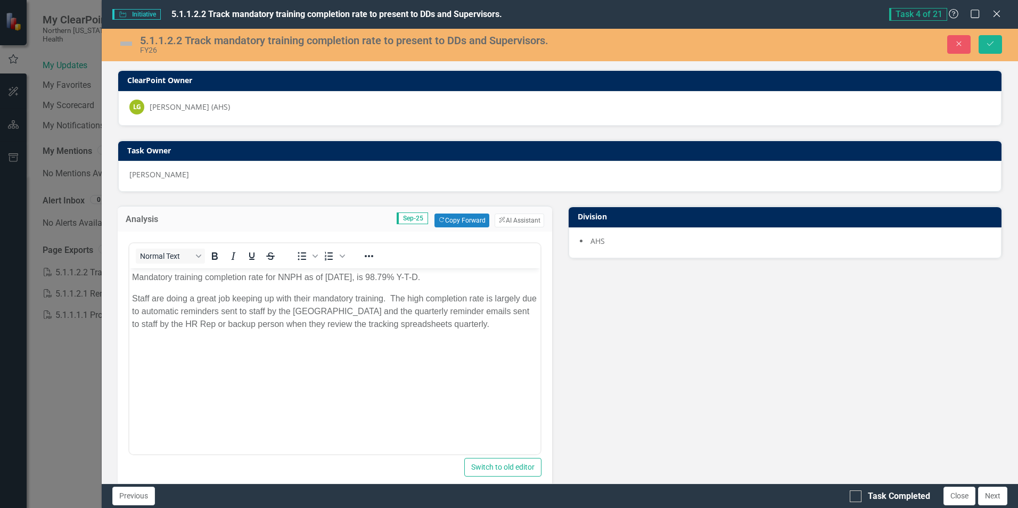
click at [126, 39] on img at bounding box center [126, 43] width 17 height 17
click at [126, 40] on img at bounding box center [126, 43] width 17 height 17
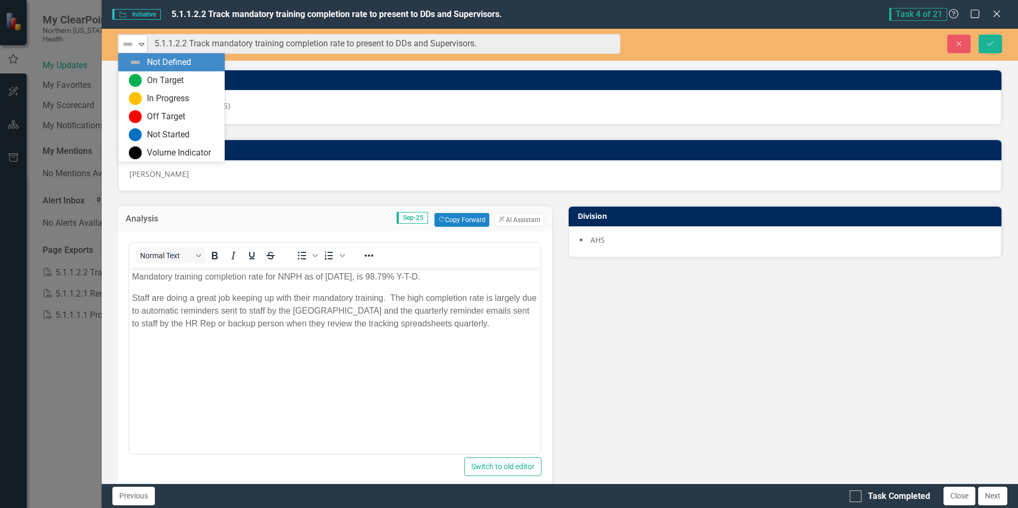
click at [145, 43] on icon "Expand" at bounding box center [141, 44] width 11 height 9
click at [143, 83] on div "On Target" at bounding box center [173, 80] width 89 height 13
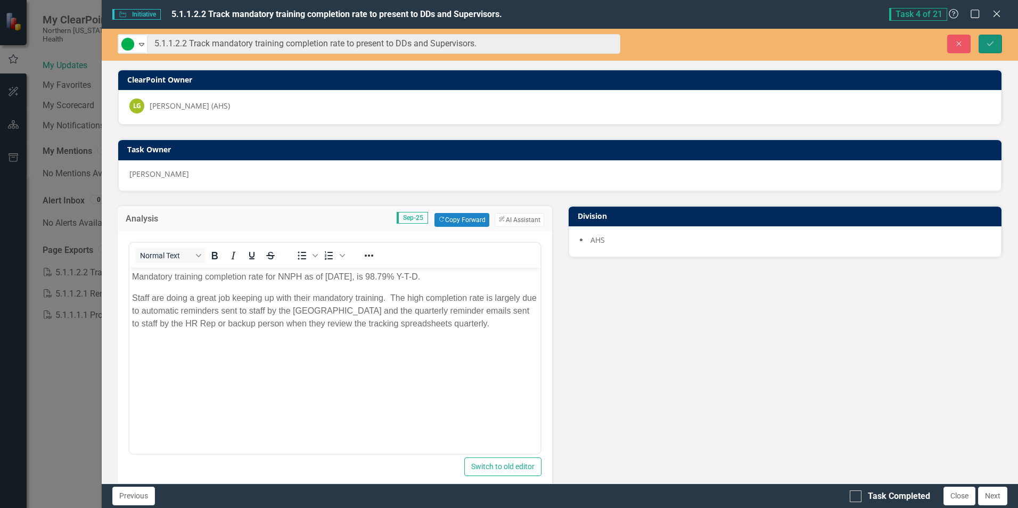
click at [992, 42] on icon "Save" at bounding box center [990, 43] width 10 height 7
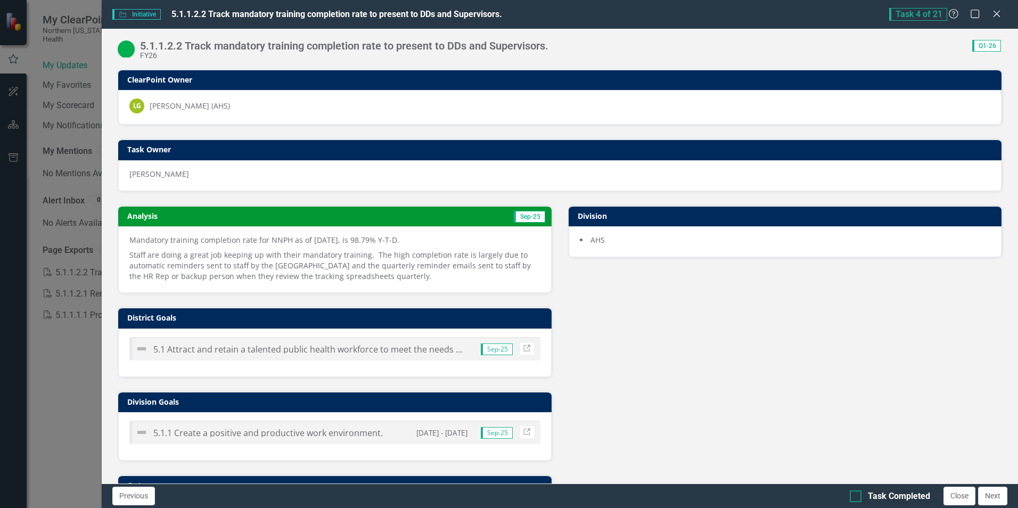
click at [859, 493] on div at bounding box center [855, 496] width 12 height 12
click at [856, 493] on input "Task Completed" at bounding box center [852, 493] width 7 height 7
checkbox input "true"
click at [990, 496] on button "Next" at bounding box center [992, 495] width 29 height 19
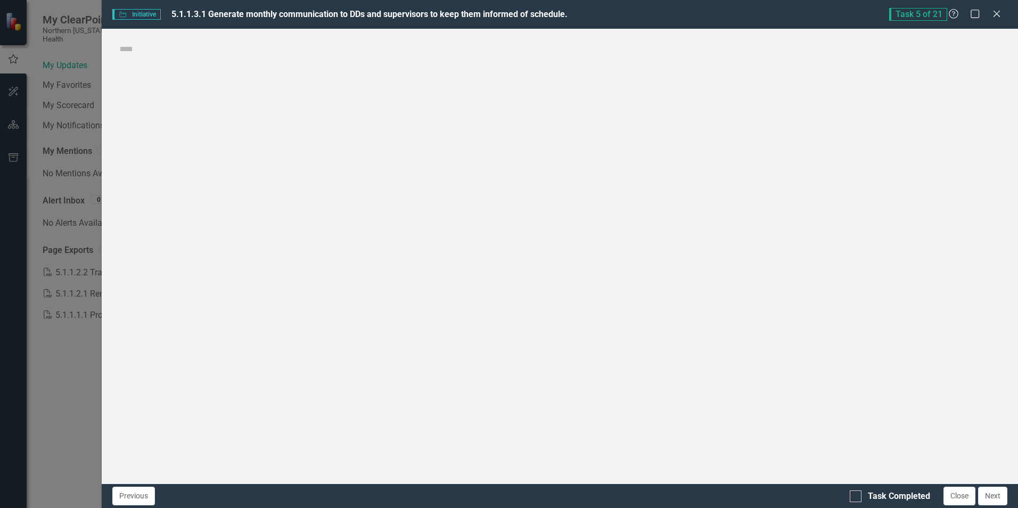
checkbox input "true"
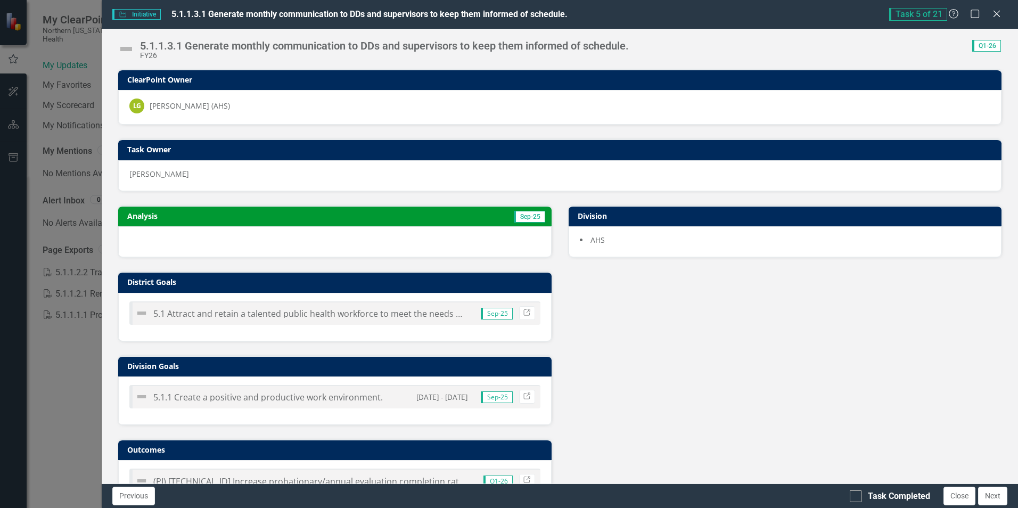
click at [400, 211] on td "Sep-25" at bounding box center [437, 217] width 217 height 16
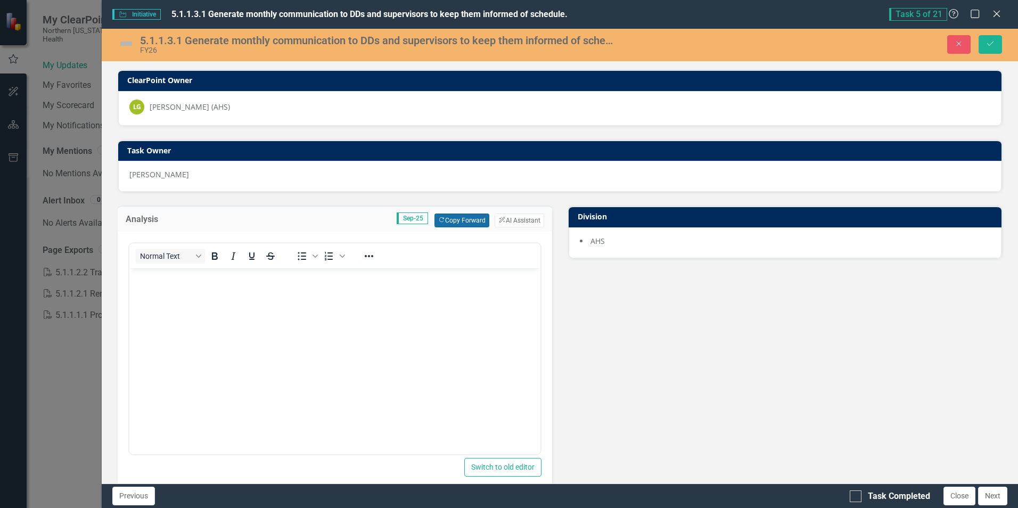
click at [449, 220] on button "Copy Forward Copy Forward" at bounding box center [461, 220] width 55 height 14
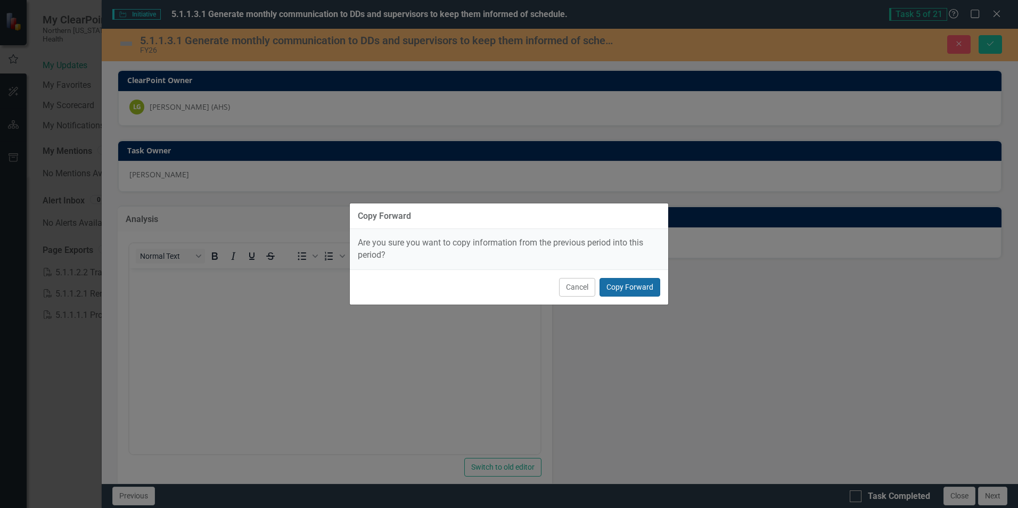
click at [630, 291] on button "Copy Forward" at bounding box center [629, 287] width 61 height 19
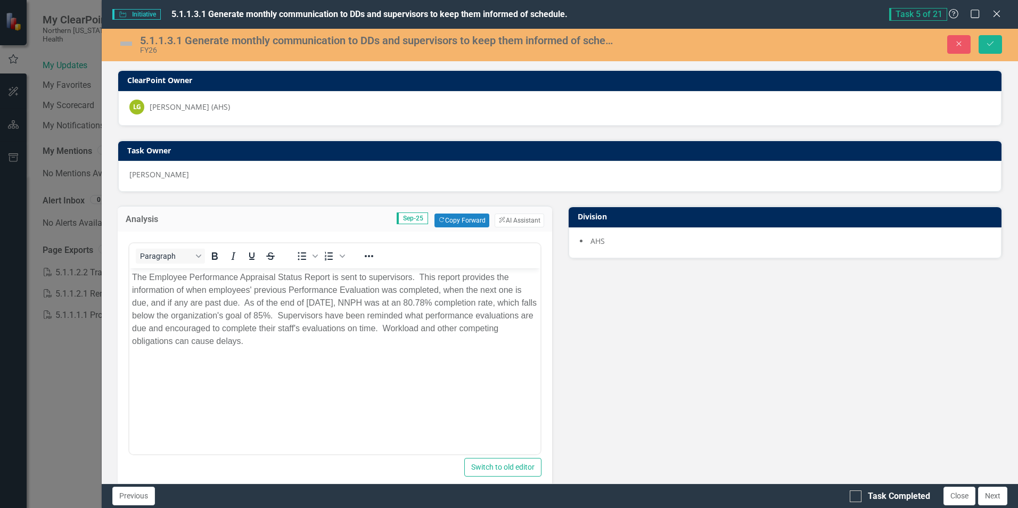
click at [410, 277] on p "The Employee Performance Appraisal Status Report is sent to supervisors. This r…" at bounding box center [334, 309] width 405 height 77
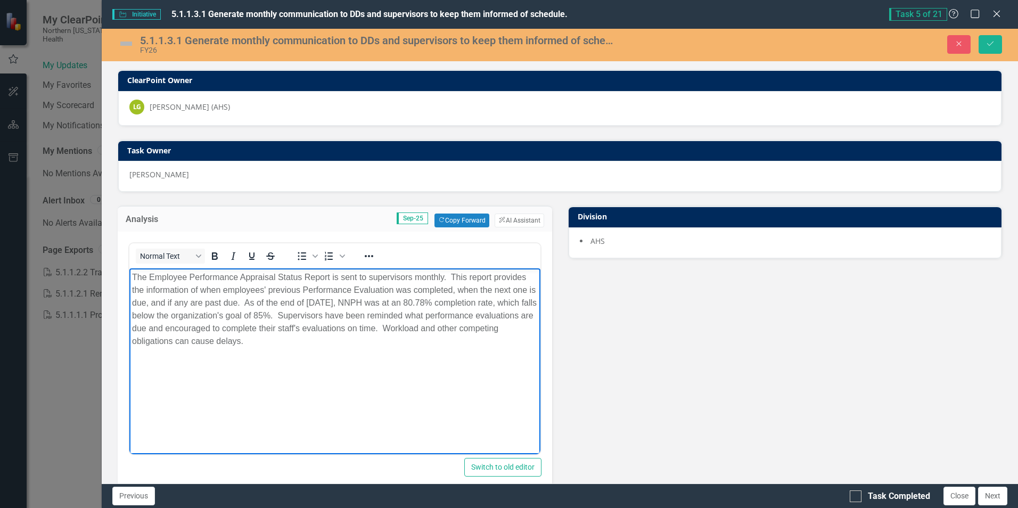
click at [342, 278] on p "The Employee Performance Appraisal Status Report is sent to supervisors monthly…" at bounding box center [334, 309] width 405 height 77
click at [352, 302] on p "The Employee Performance Appraisal Status Report is normally sent to supervisor…" at bounding box center [334, 309] width 405 height 77
click at [499, 304] on p "The Employee Performance Appraisal Status Report is normally sent to supervisor…" at bounding box center [334, 309] width 405 height 77
click at [459, 303] on p "The Employee Performance Appraisal Status Report is normally sent to supervisor…" at bounding box center [334, 309] width 405 height 77
click at [343, 343] on p "The Employee Performance Appraisal Status Report is normally sent to supervisor…" at bounding box center [334, 309] width 405 height 77
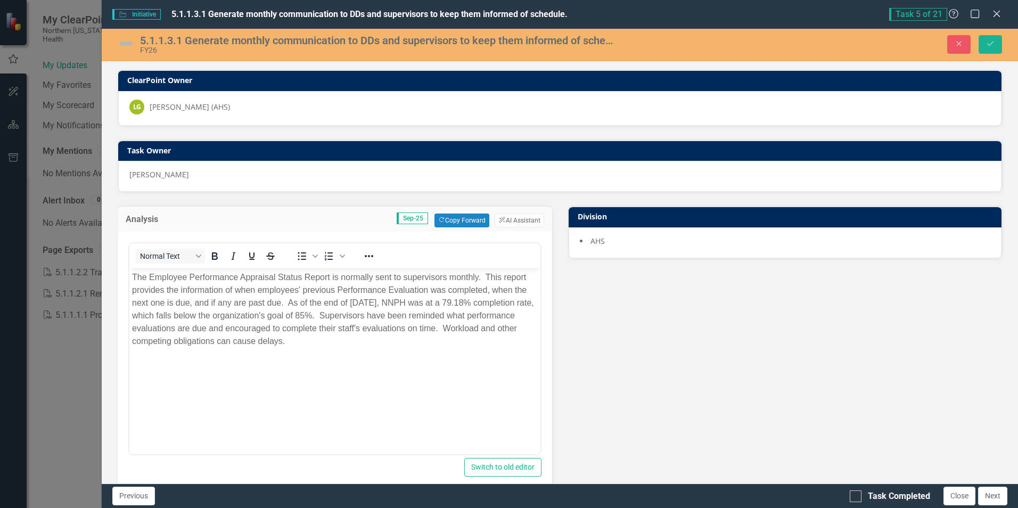
click at [127, 40] on img at bounding box center [126, 43] width 17 height 17
click at [121, 43] on img at bounding box center [126, 43] width 17 height 17
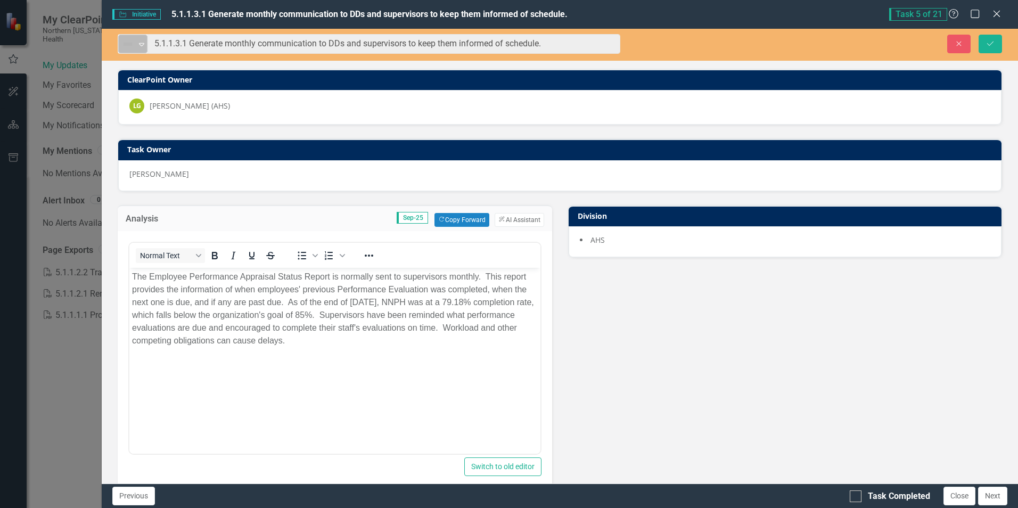
click at [142, 44] on icon "Expand" at bounding box center [141, 44] width 11 height 9
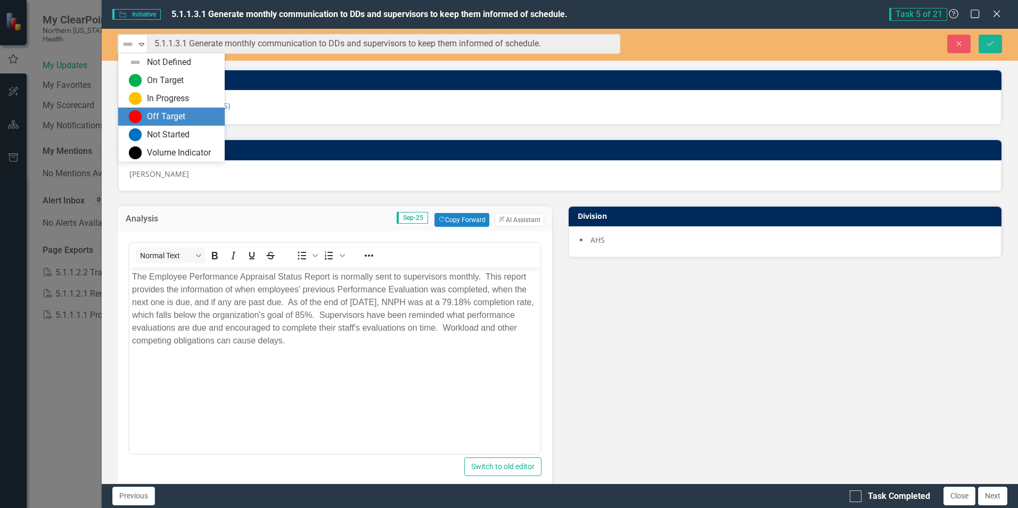
click at [151, 114] on div "Off Target" at bounding box center [166, 117] width 38 height 12
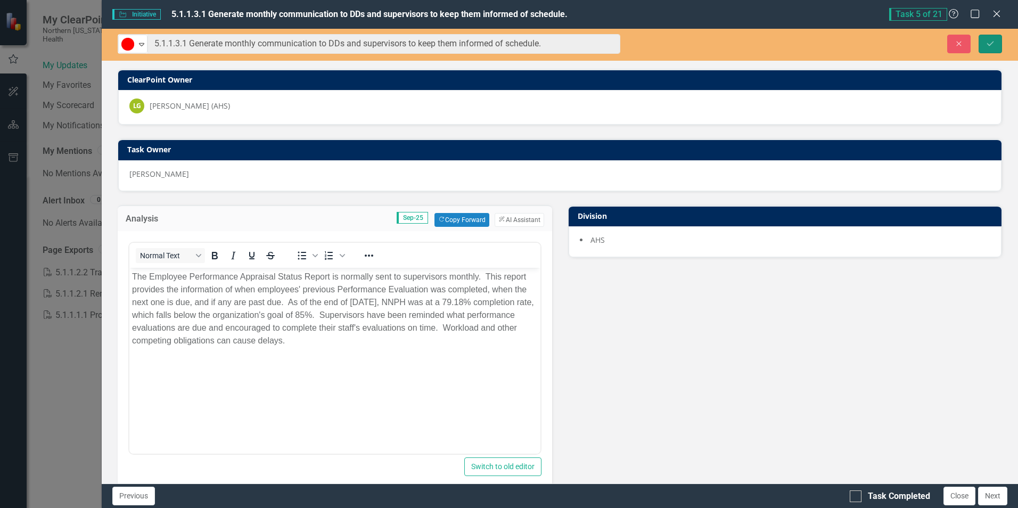
click at [997, 44] on button "Save" at bounding box center [989, 44] width 23 height 19
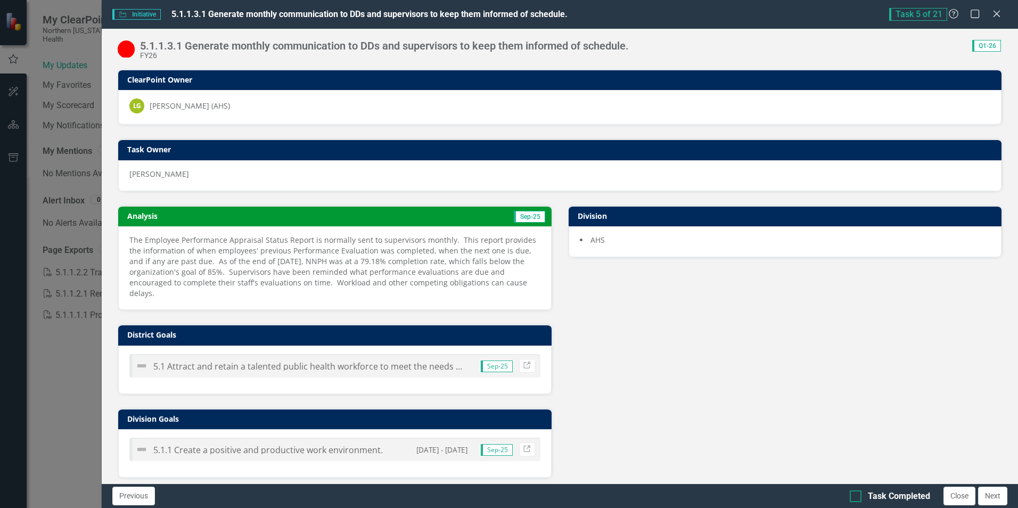
click at [854, 496] on input "Task Completed" at bounding box center [852, 493] width 7 height 7
checkbox input "true"
click at [993, 497] on button "Next" at bounding box center [992, 495] width 29 height 19
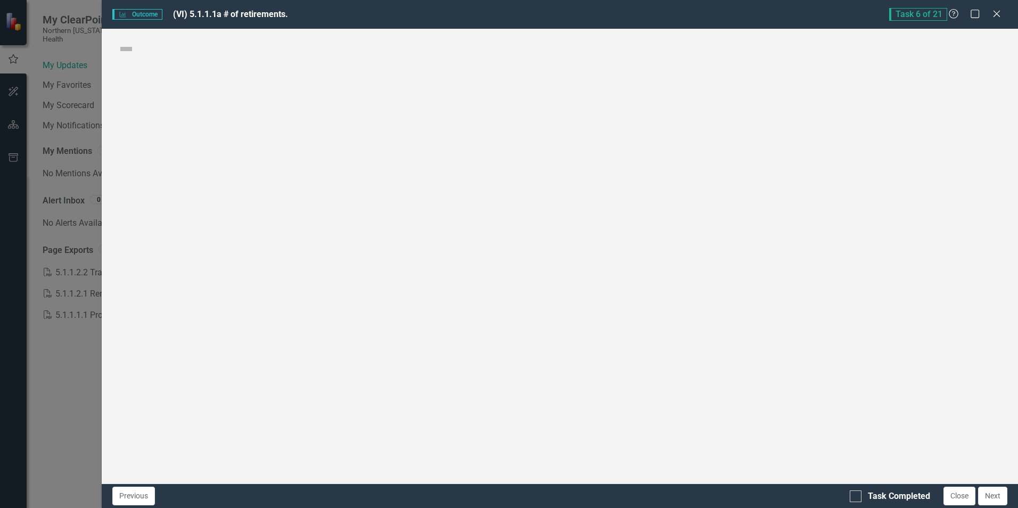
checkbox input "true"
